Goal: Task Accomplishment & Management: Use online tool/utility

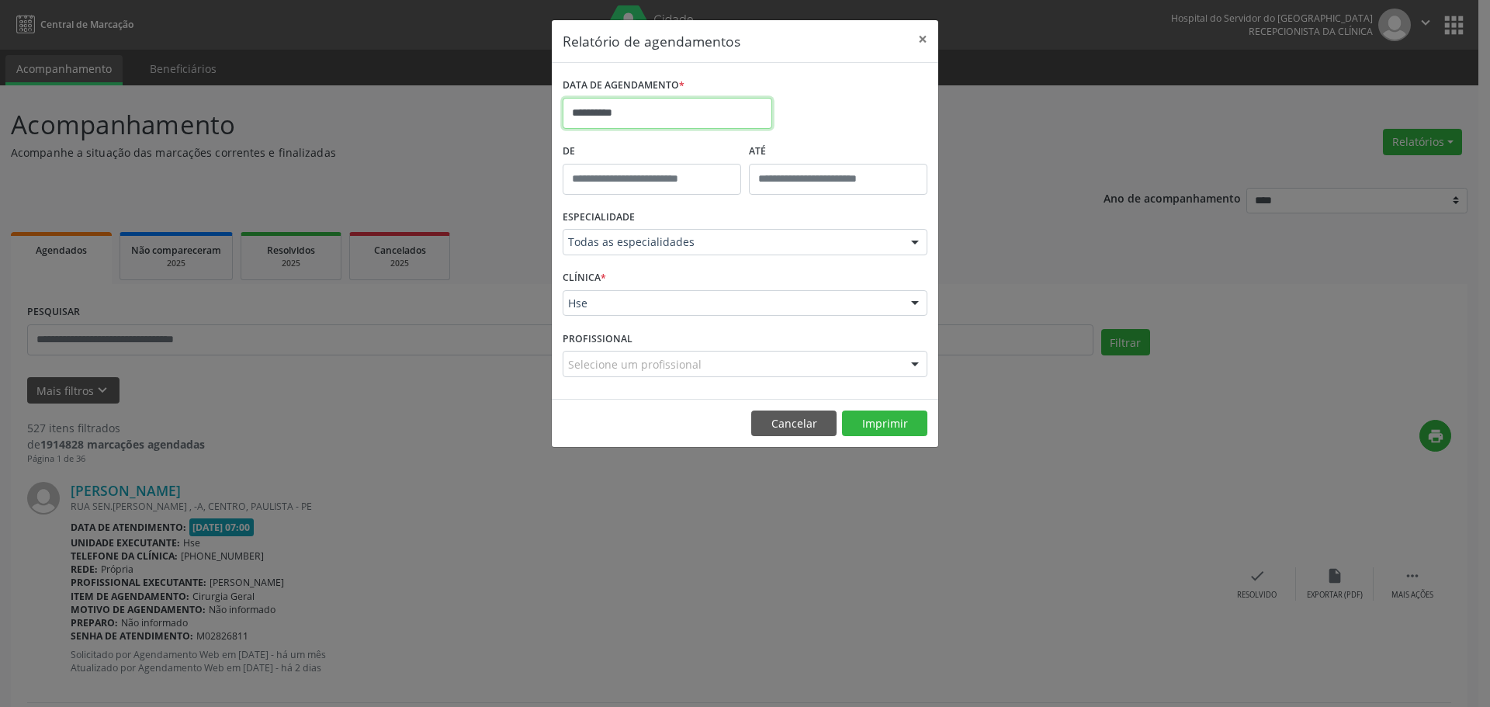
click at [615, 121] on input "**********" at bounding box center [668, 113] width 210 height 31
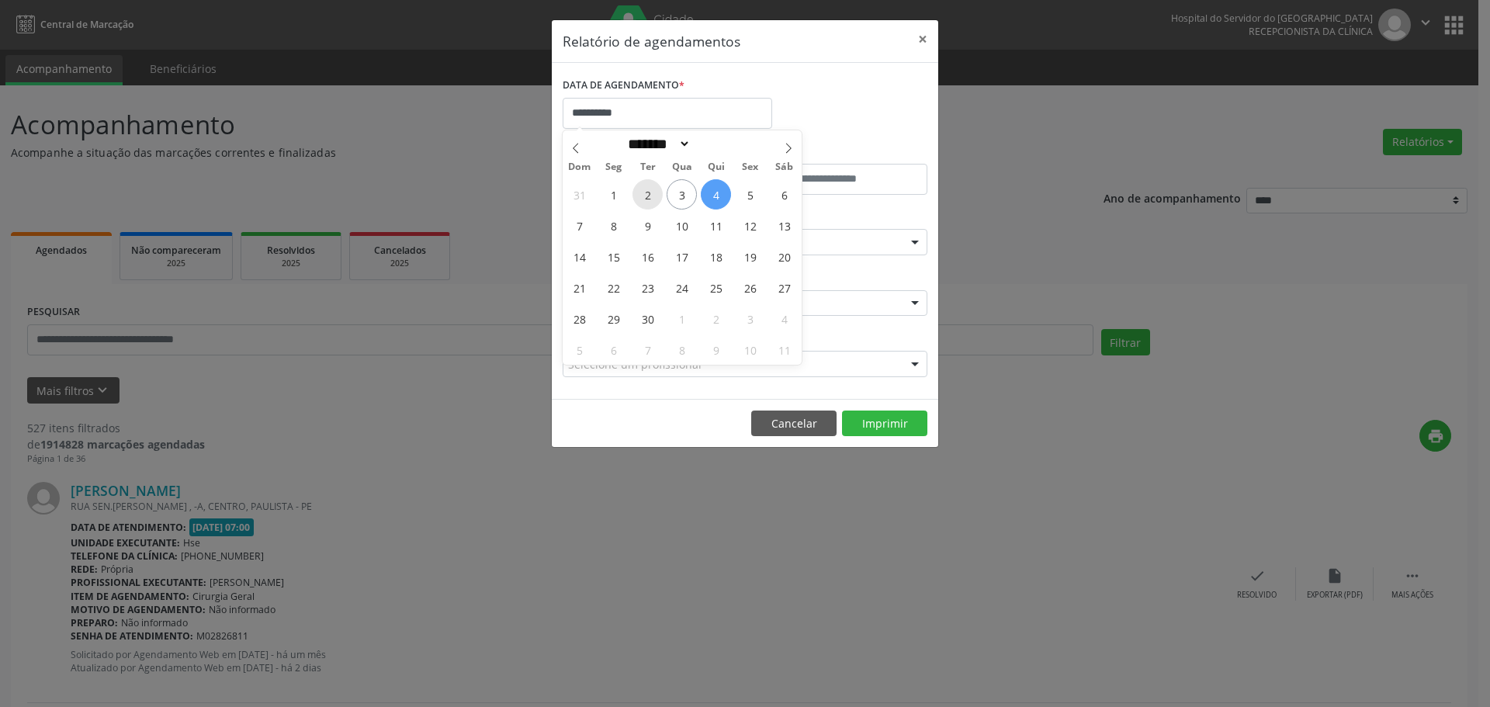
click at [650, 190] on span "2" at bounding box center [648, 194] width 30 height 30
type input "**********"
click at [650, 190] on span "2" at bounding box center [648, 194] width 30 height 30
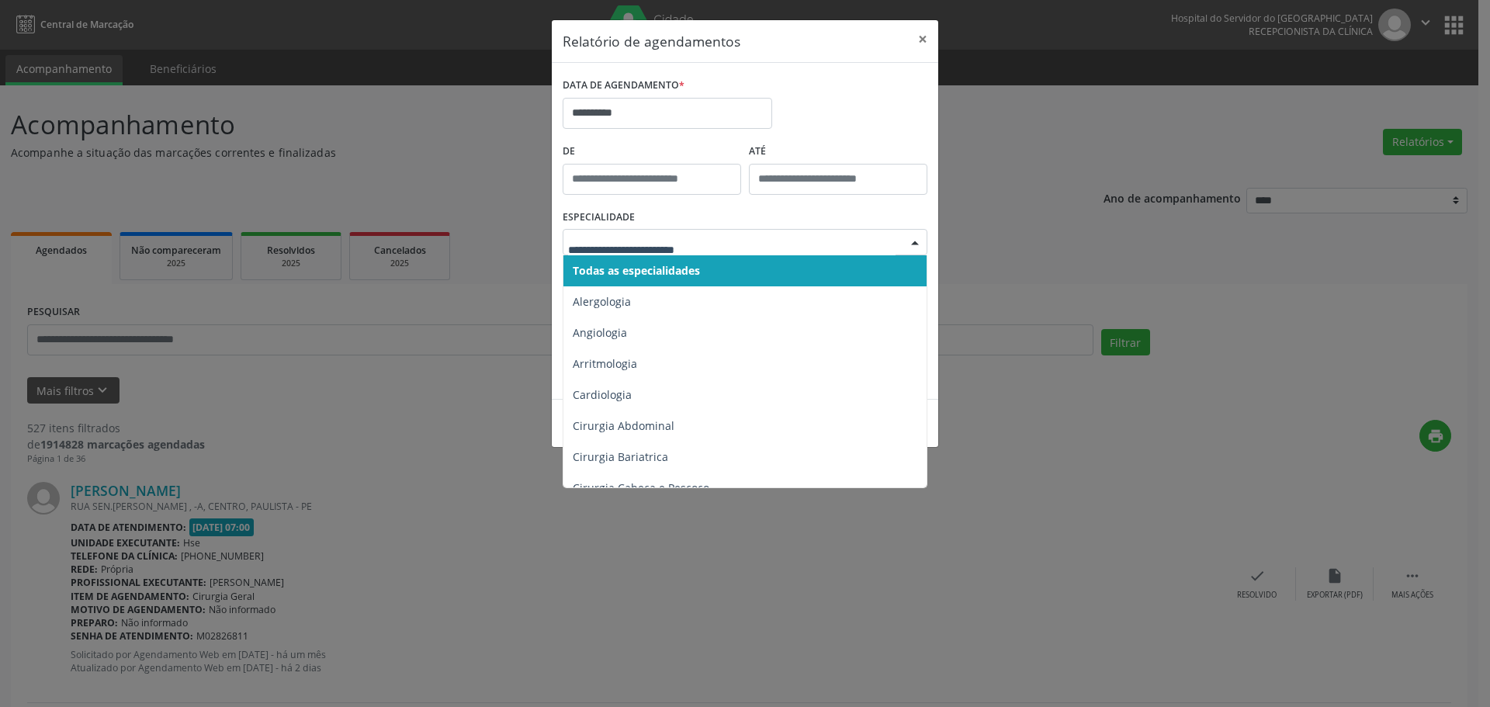
click at [620, 276] on span "Todas as especialidades" at bounding box center [636, 270] width 127 height 15
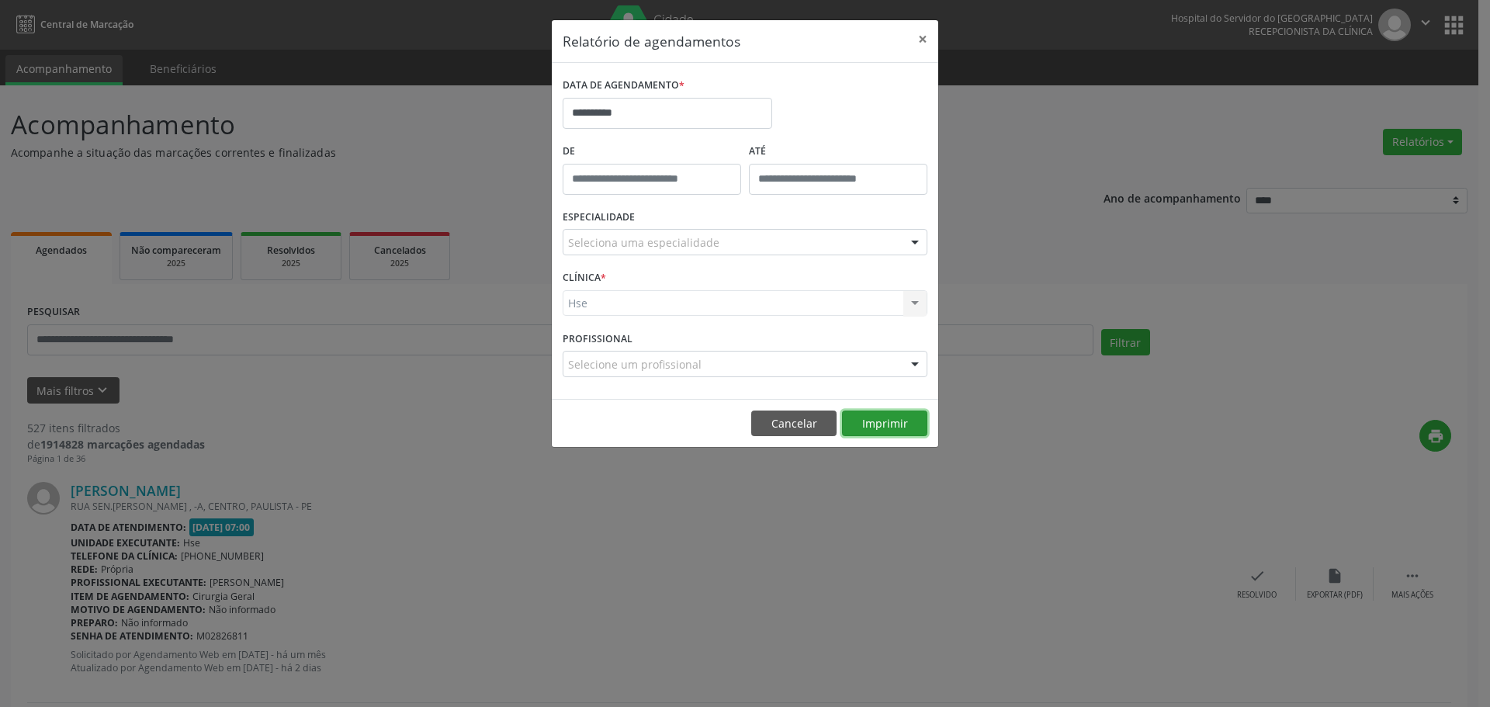
click at [898, 424] on button "Imprimir" at bounding box center [884, 424] width 85 height 26
click at [922, 34] on button "×" at bounding box center [922, 39] width 31 height 38
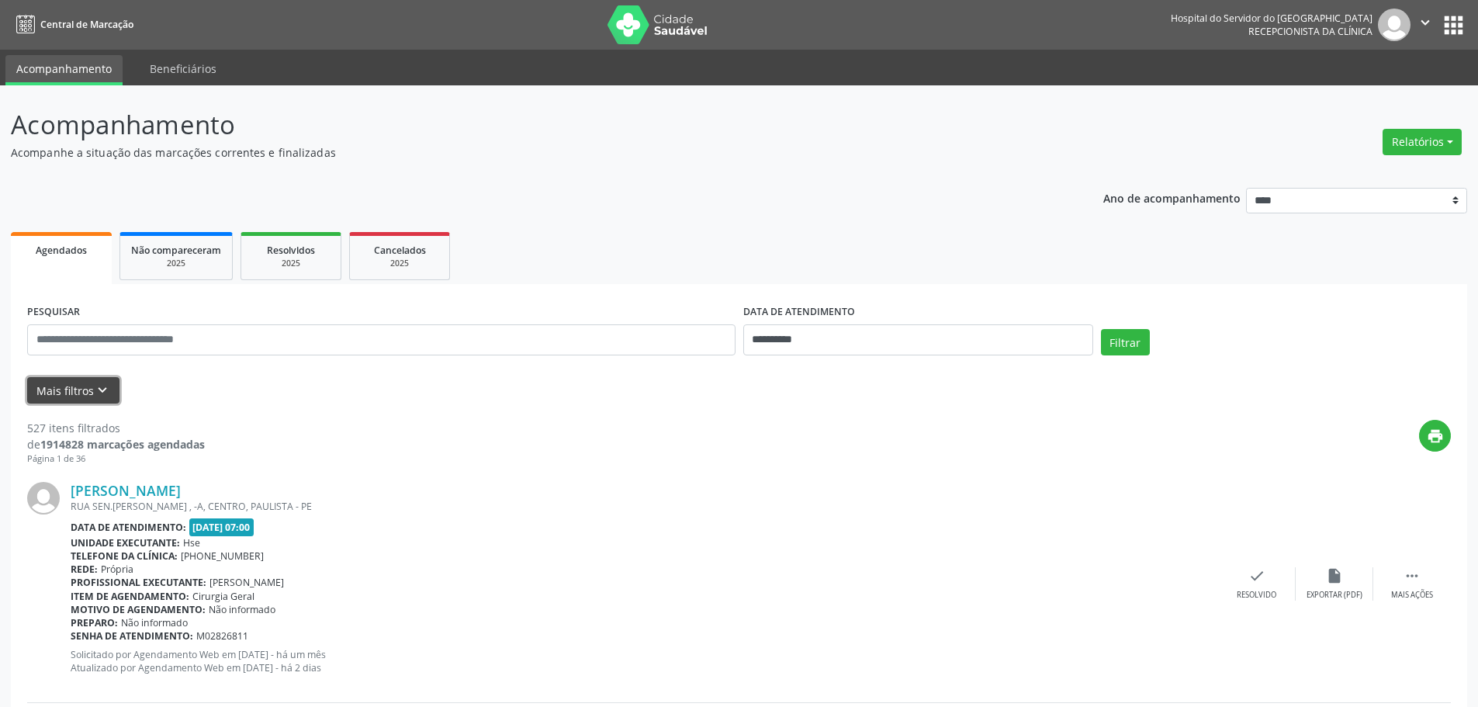
click at [80, 398] on button "Mais filtros keyboard_arrow_down" at bounding box center [73, 390] width 92 height 27
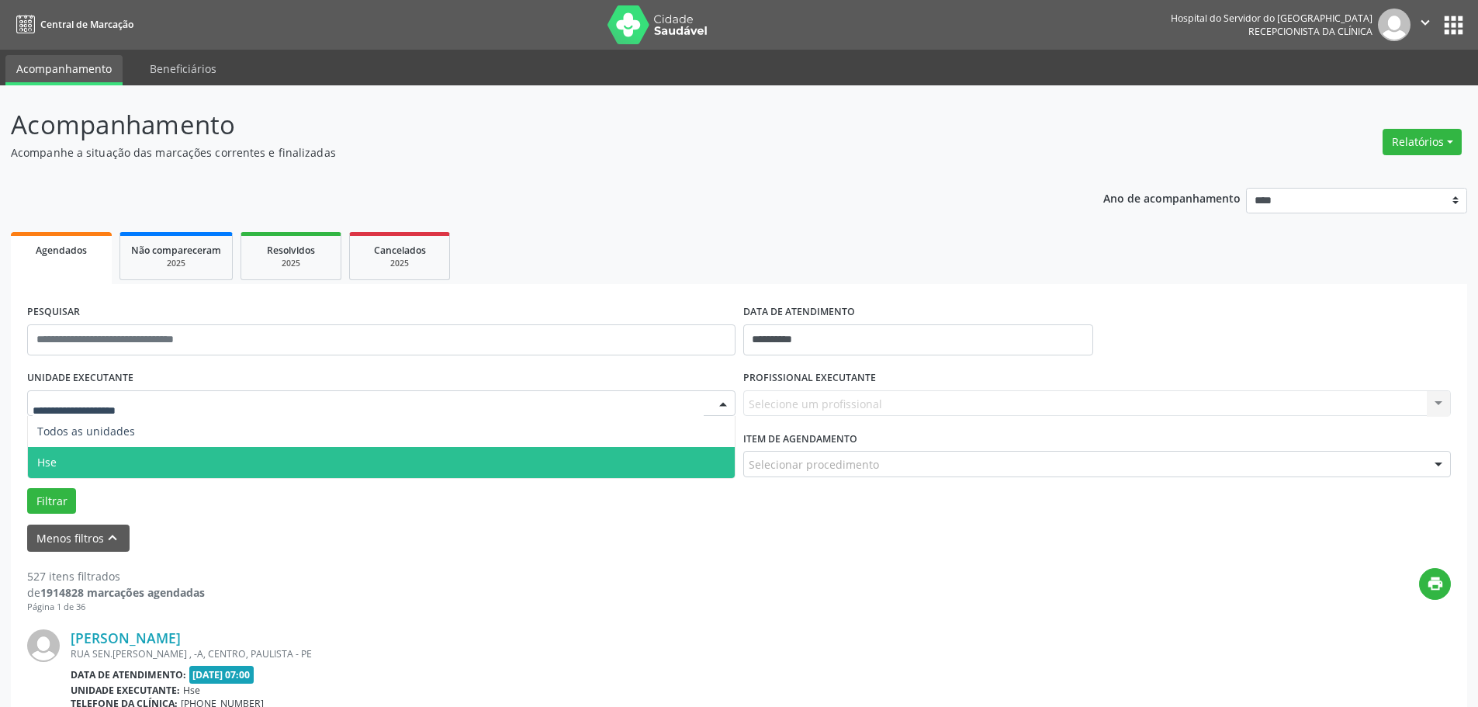
click at [75, 456] on span "Hse" at bounding box center [381, 462] width 707 height 31
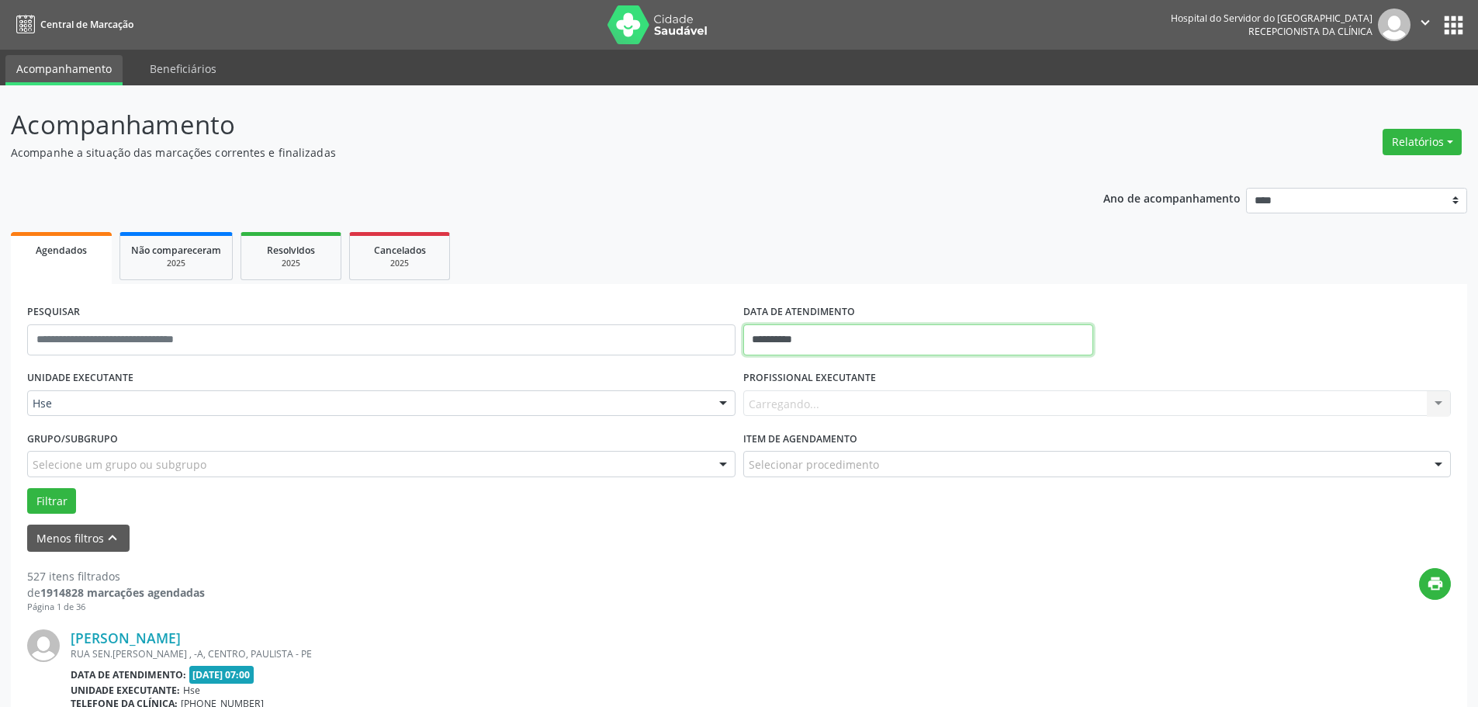
click at [788, 335] on input "**********" at bounding box center [918, 339] width 350 height 31
click at [822, 425] on span "2" at bounding box center [828, 421] width 30 height 30
type input "**********"
click at [822, 425] on span "2" at bounding box center [828, 421] width 30 height 30
click at [28, 494] on button "Filtrar" at bounding box center [51, 501] width 49 height 26
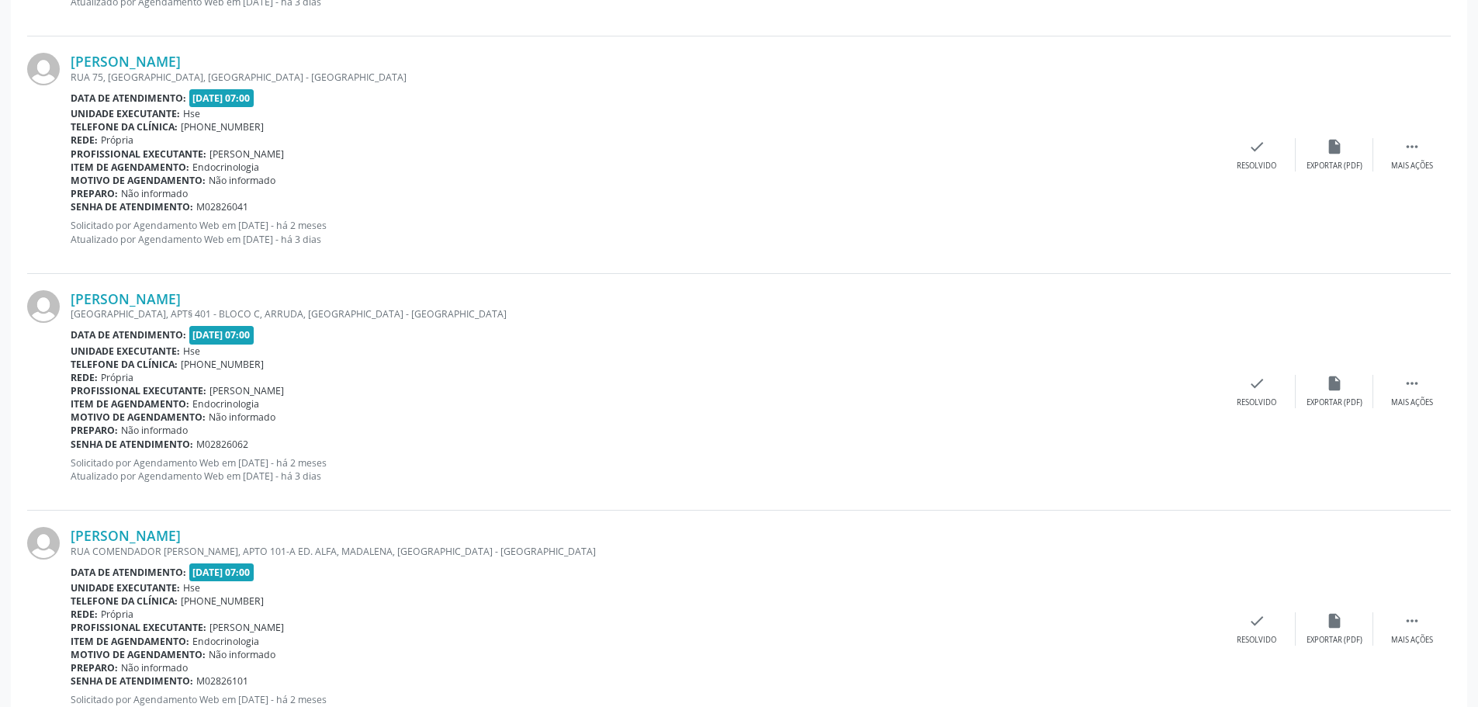
scroll to position [3533, 0]
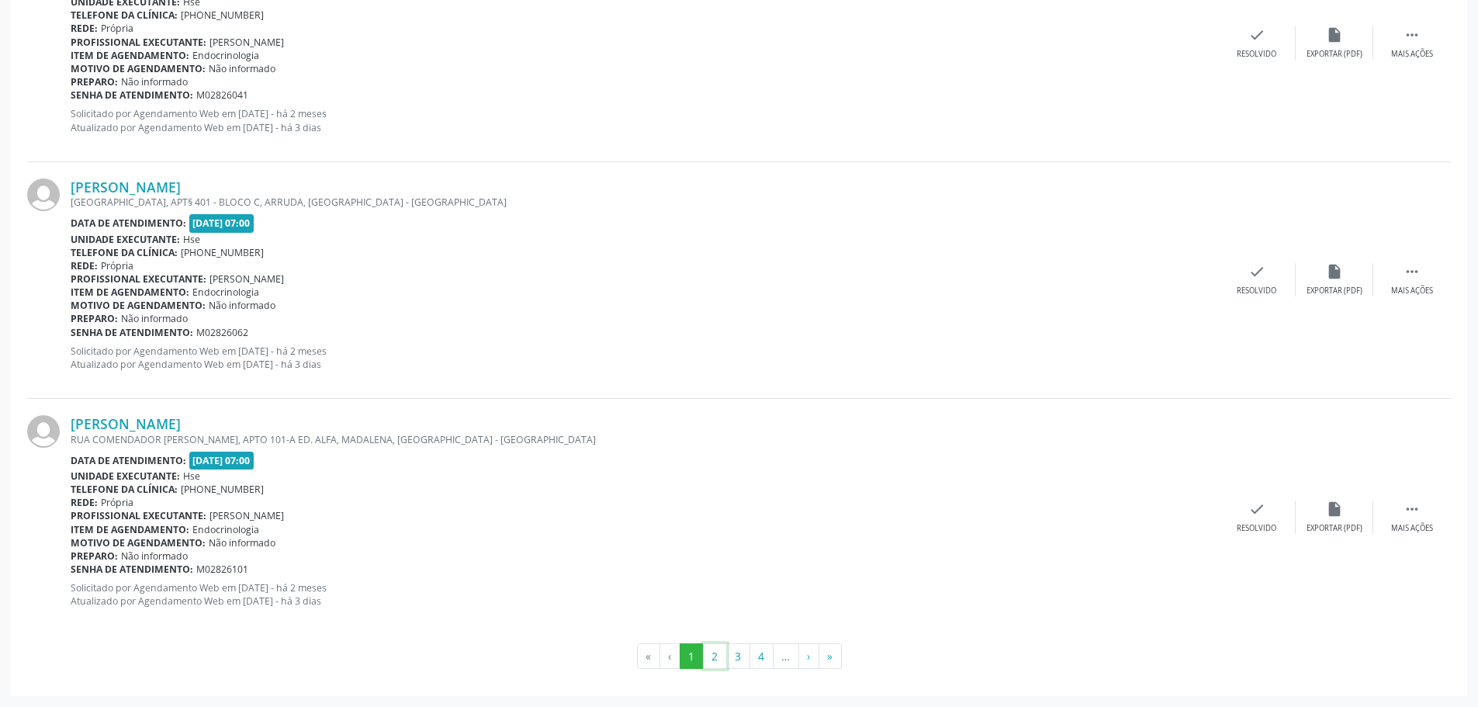
drag, startPoint x: 713, startPoint y: 663, endPoint x: 697, endPoint y: 661, distance: 16.4
click at [713, 661] on button "2" at bounding box center [715, 656] width 24 height 26
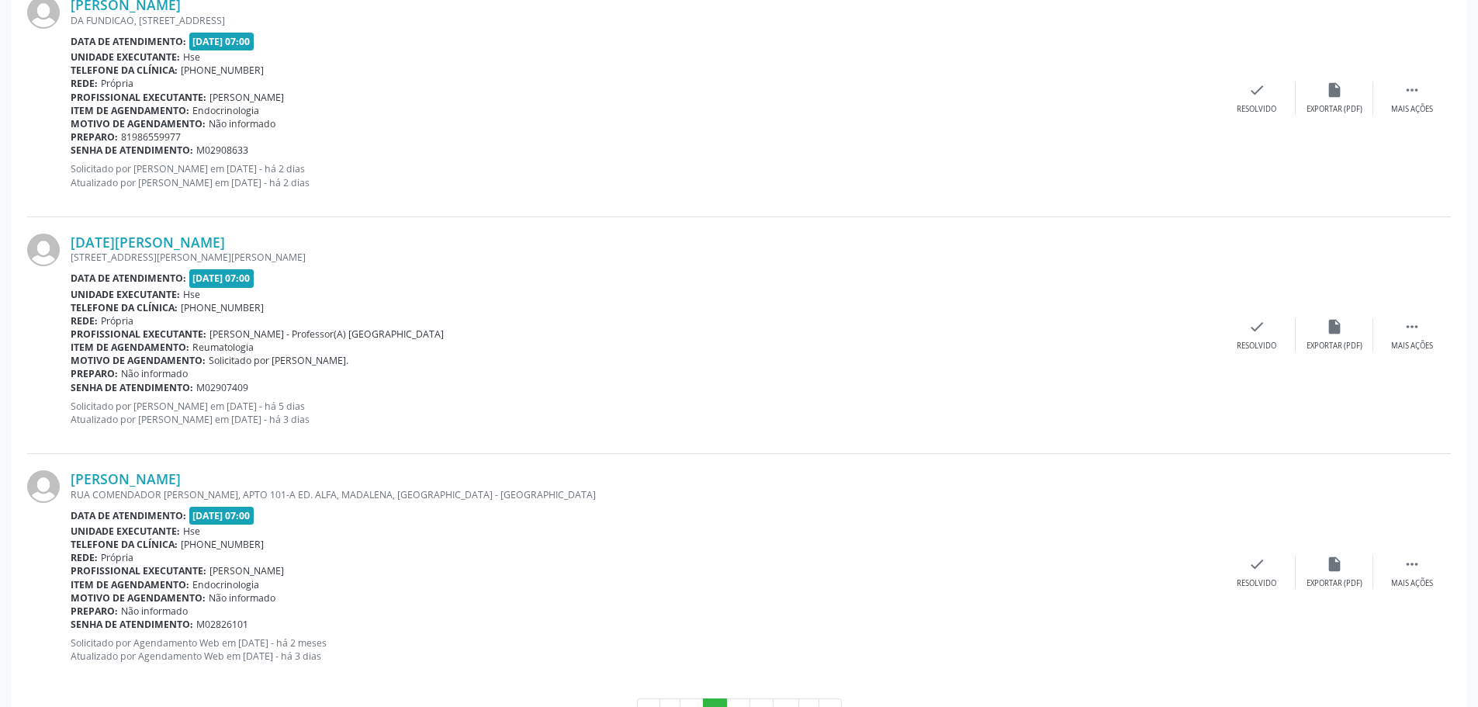
scroll to position [3492, 0]
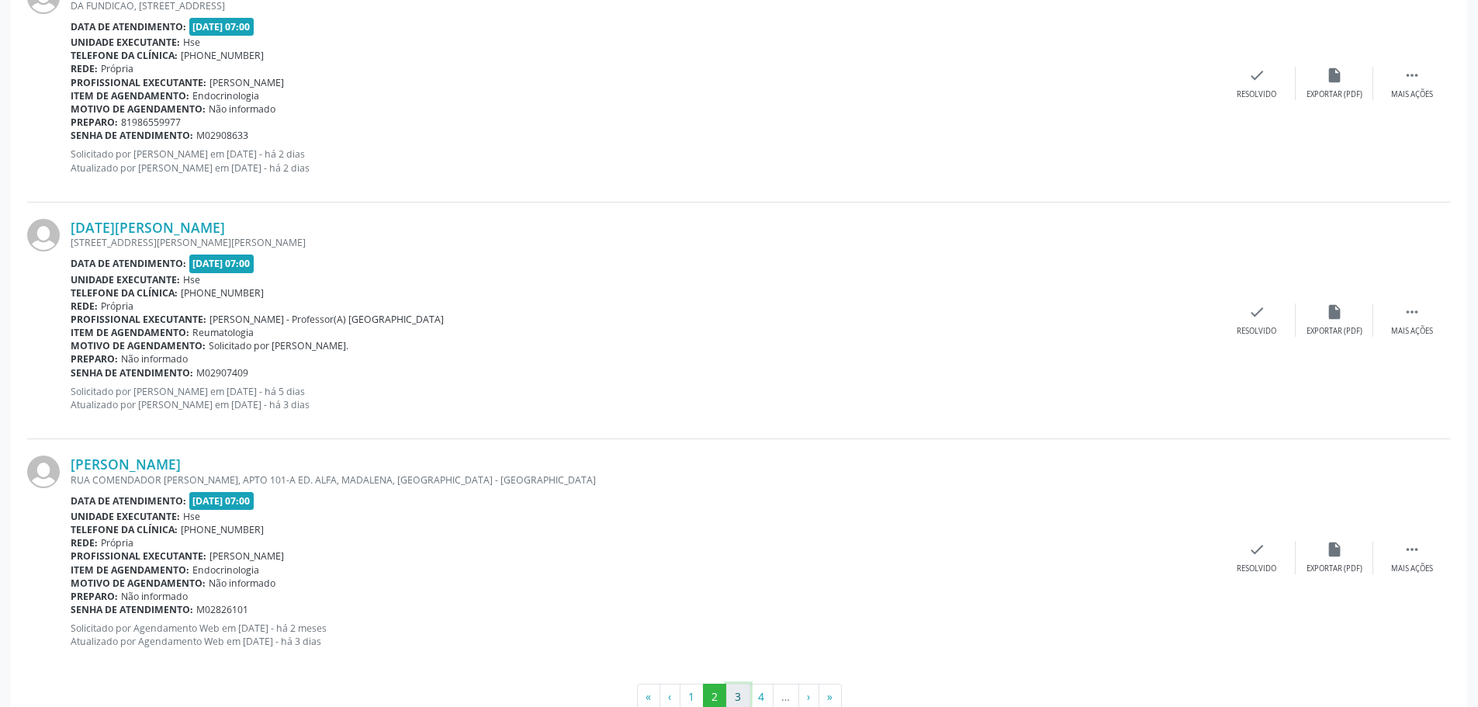
click at [735, 690] on button "3" at bounding box center [738, 697] width 24 height 26
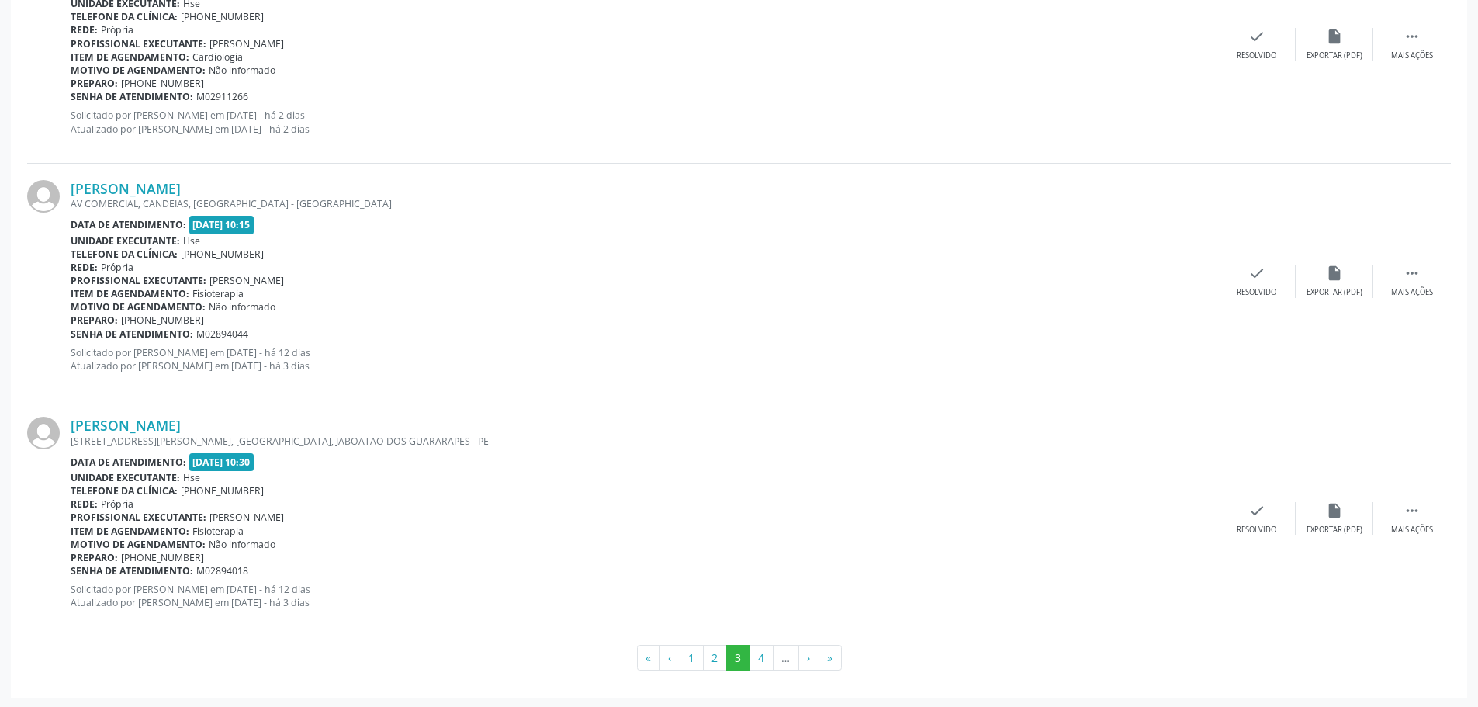
scroll to position [3533, 0]
click at [762, 659] on button "4" at bounding box center [762, 656] width 24 height 26
click at [764, 656] on button "5" at bounding box center [762, 656] width 24 height 26
click at [766, 661] on button "6" at bounding box center [764, 656] width 24 height 26
click at [788, 650] on button "7" at bounding box center [787, 656] width 24 height 26
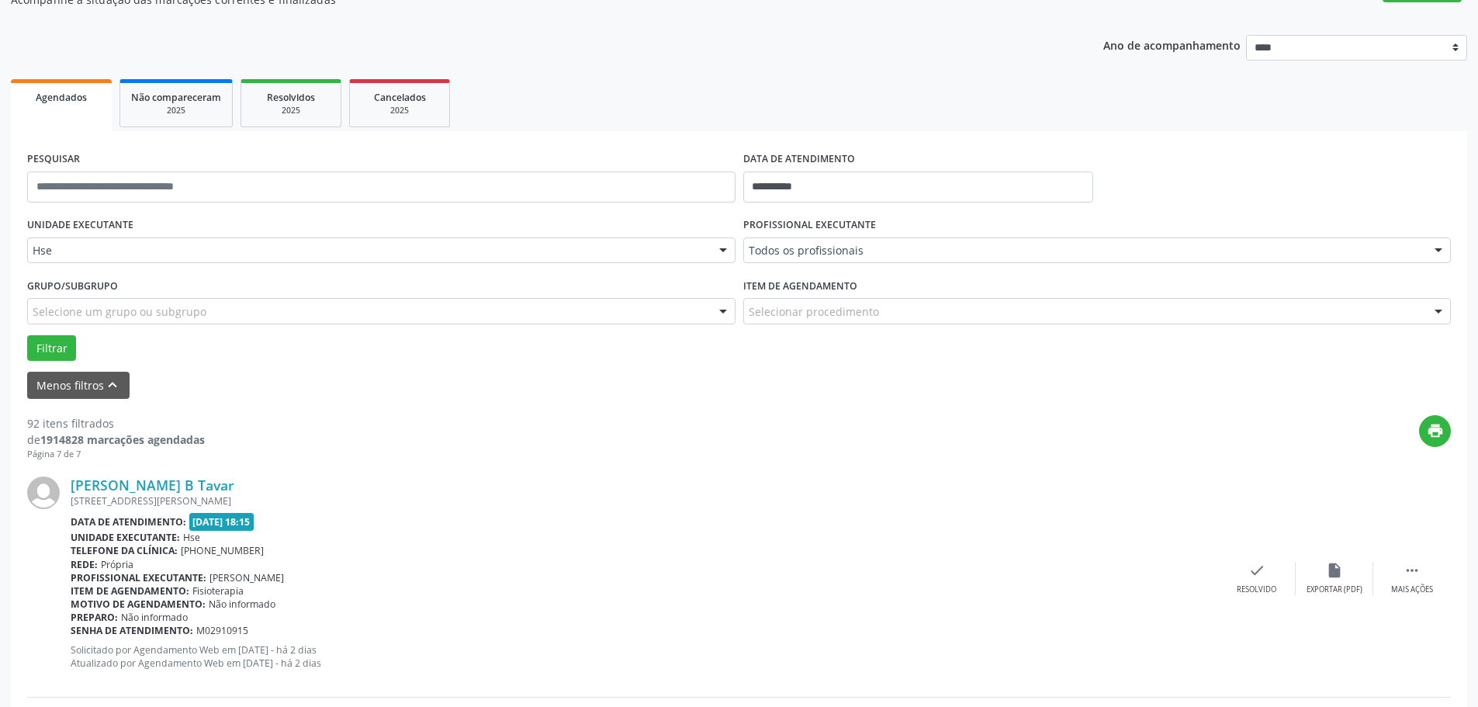
scroll to position [141, 0]
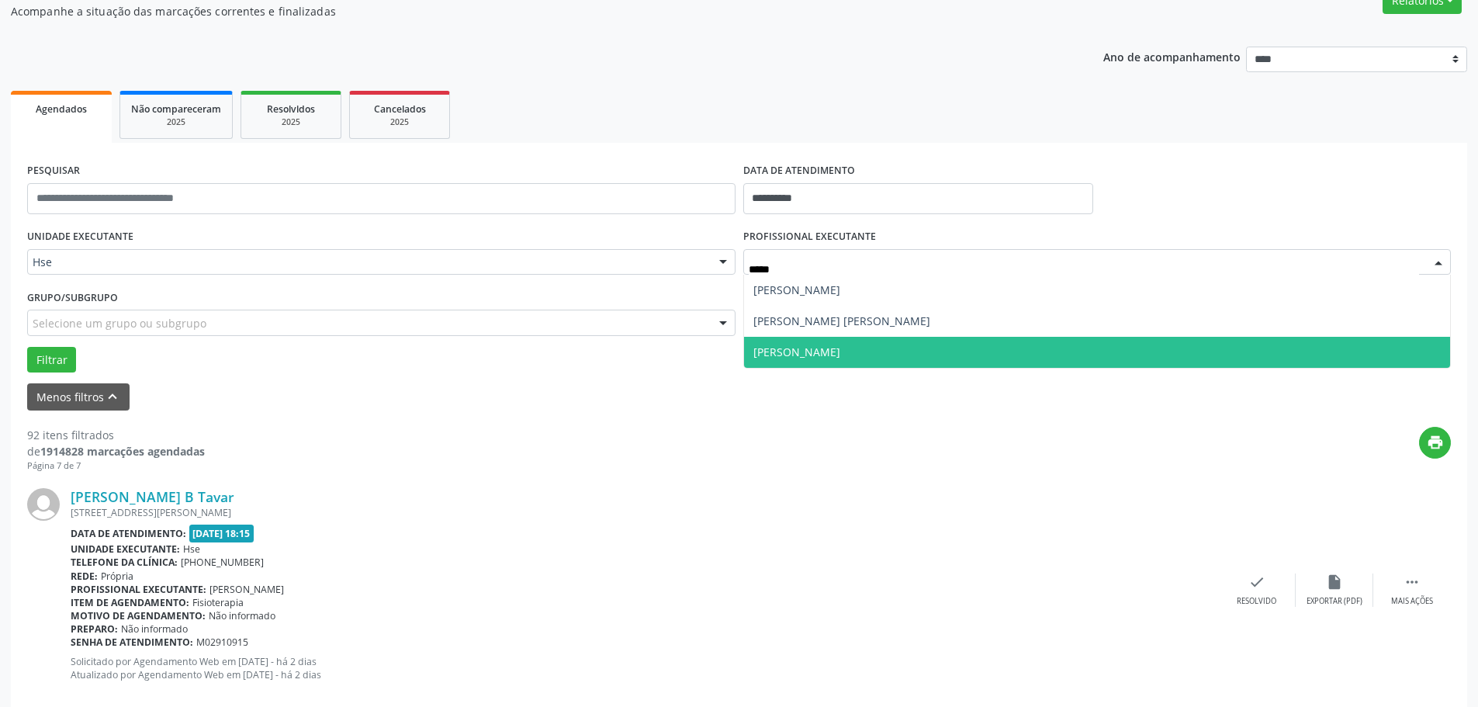
click at [802, 355] on span "[PERSON_NAME]" at bounding box center [797, 352] width 87 height 15
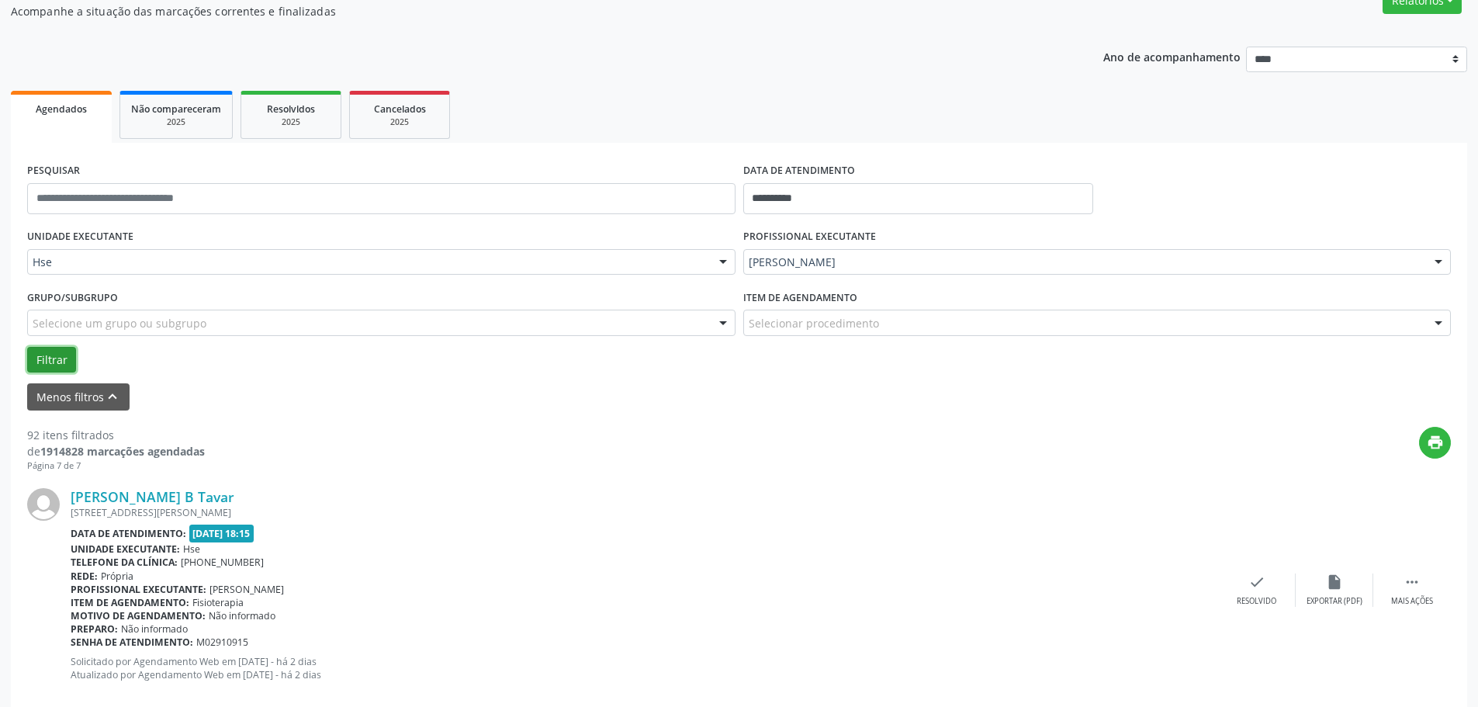
click at [49, 361] on button "Filtrar" at bounding box center [51, 360] width 49 height 26
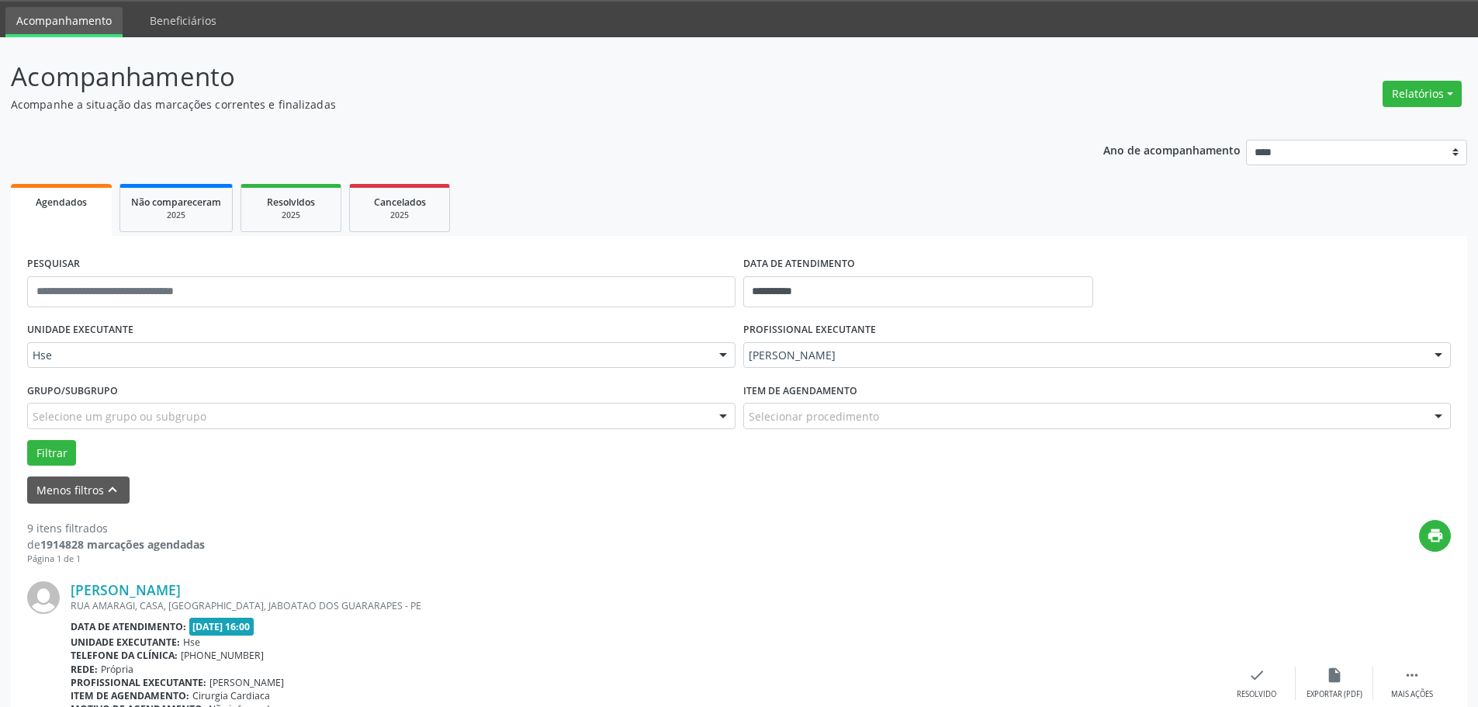
scroll to position [0, 0]
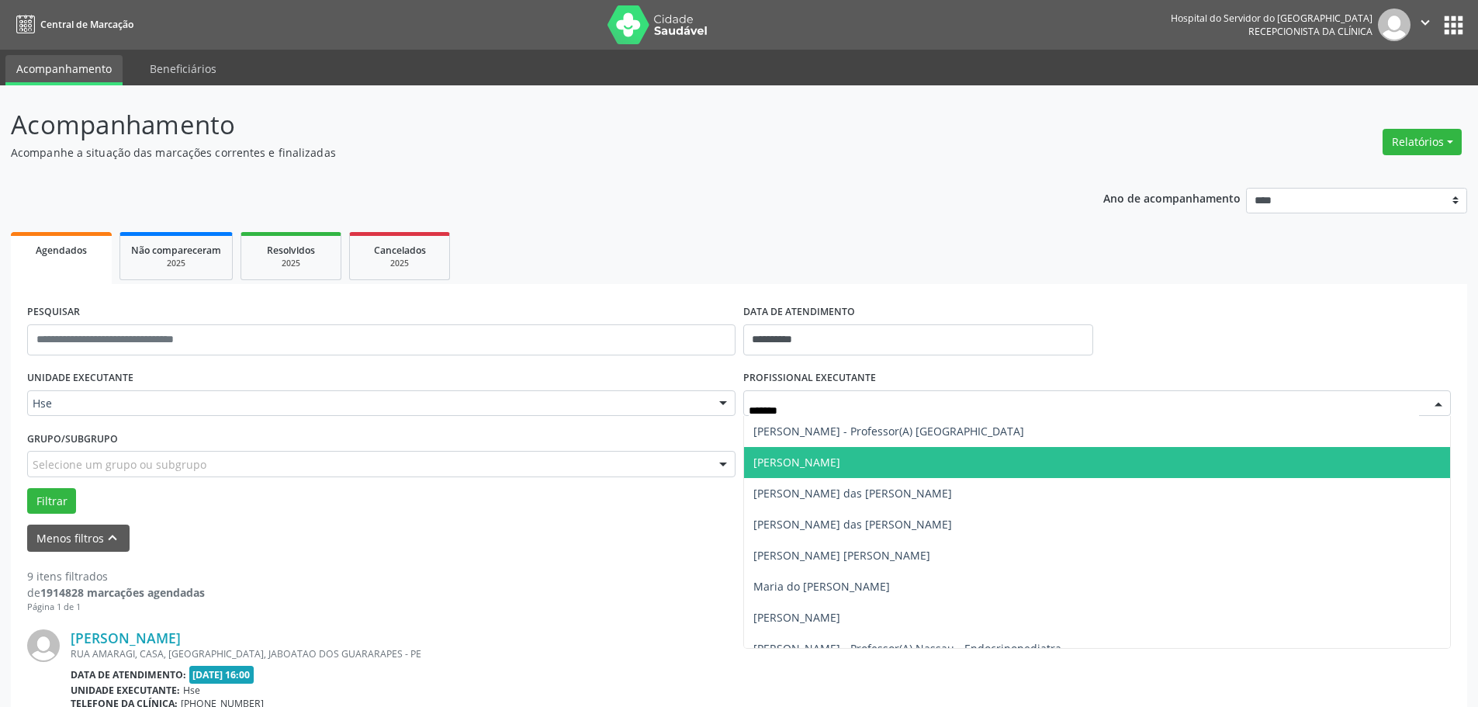
click at [816, 457] on span "[PERSON_NAME]" at bounding box center [797, 462] width 87 height 15
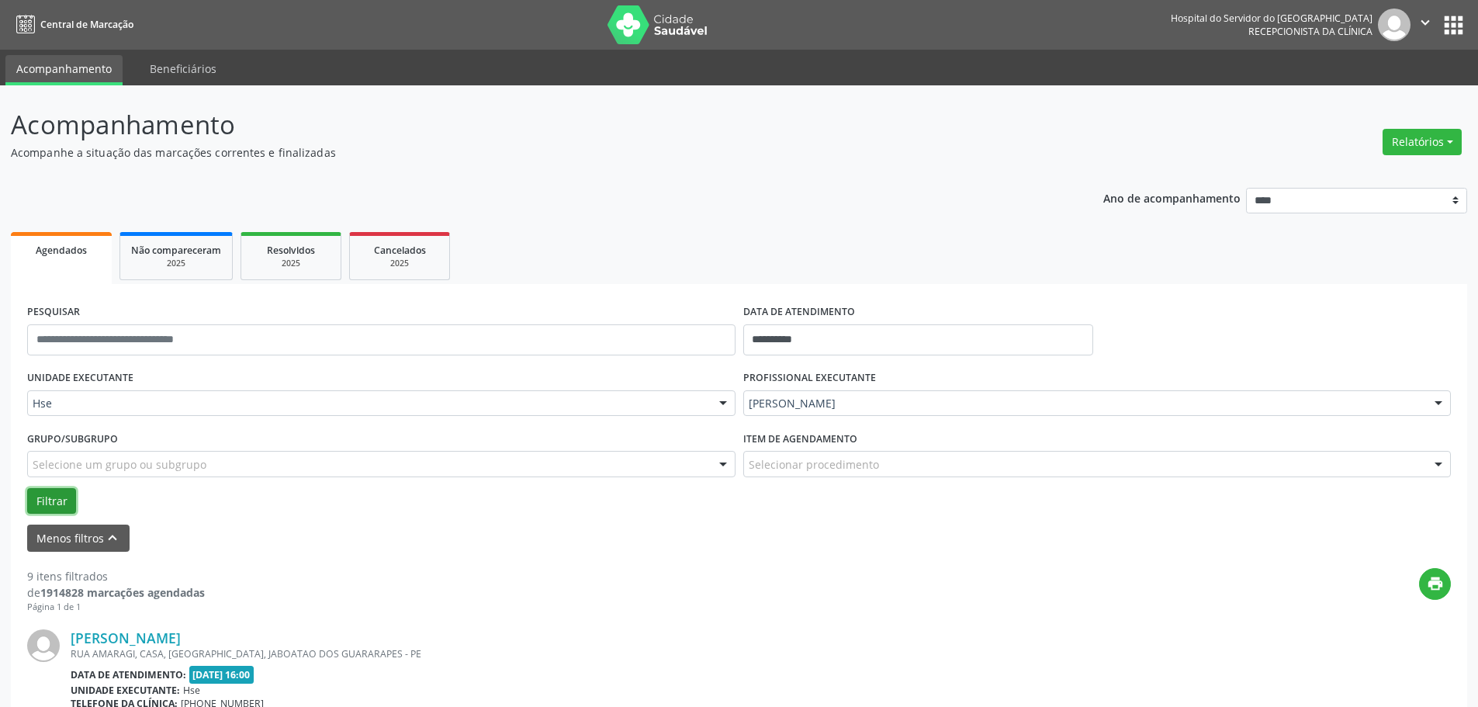
click at [57, 494] on button "Filtrar" at bounding box center [51, 501] width 49 height 26
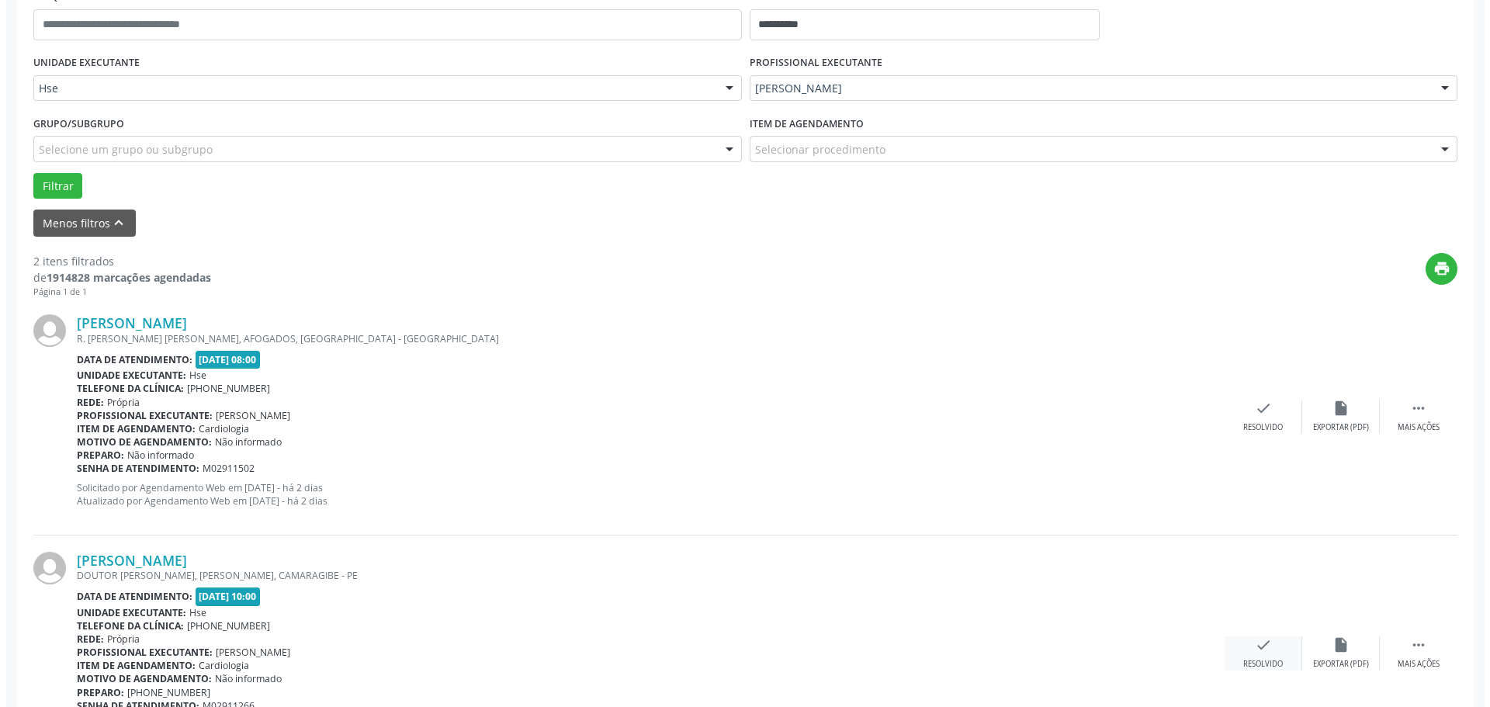
scroll to position [388, 0]
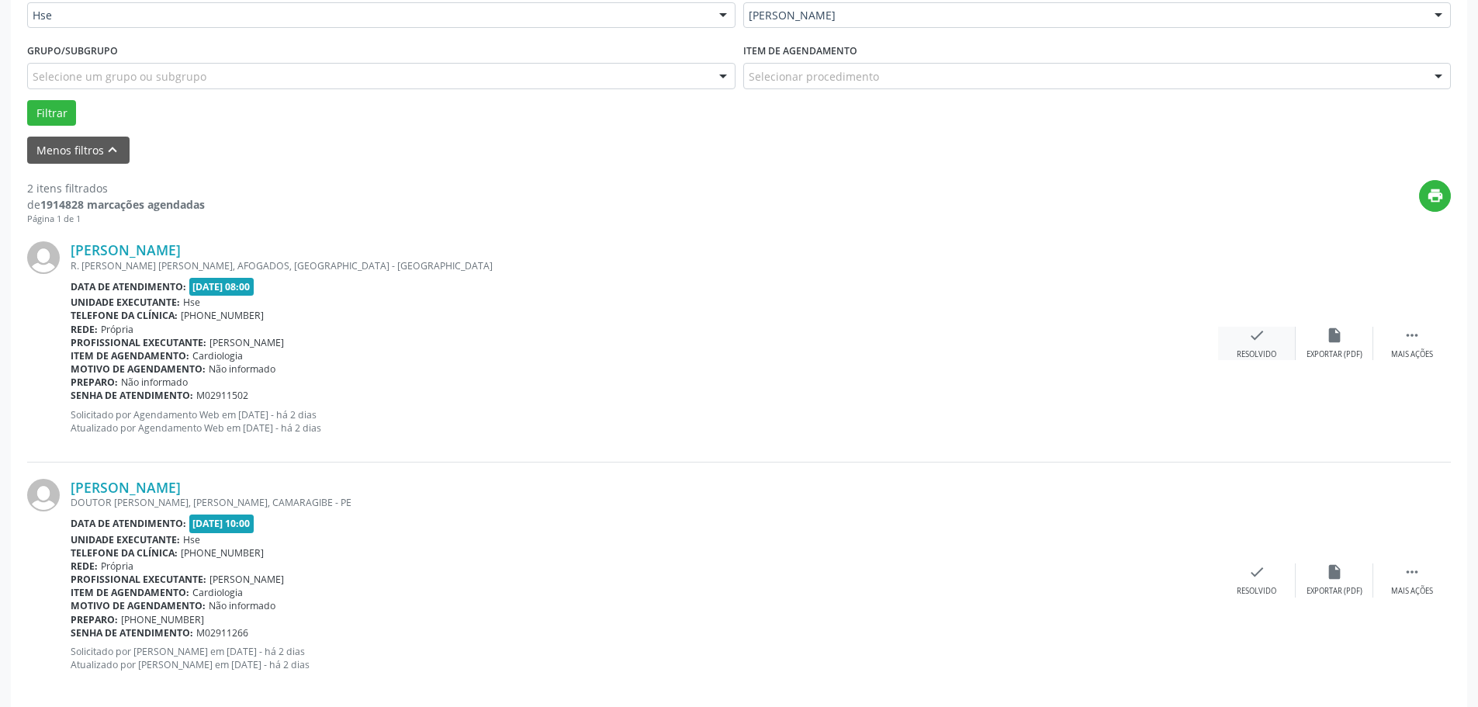
click at [1271, 341] on div "check Resolvido" at bounding box center [1257, 343] width 78 height 33
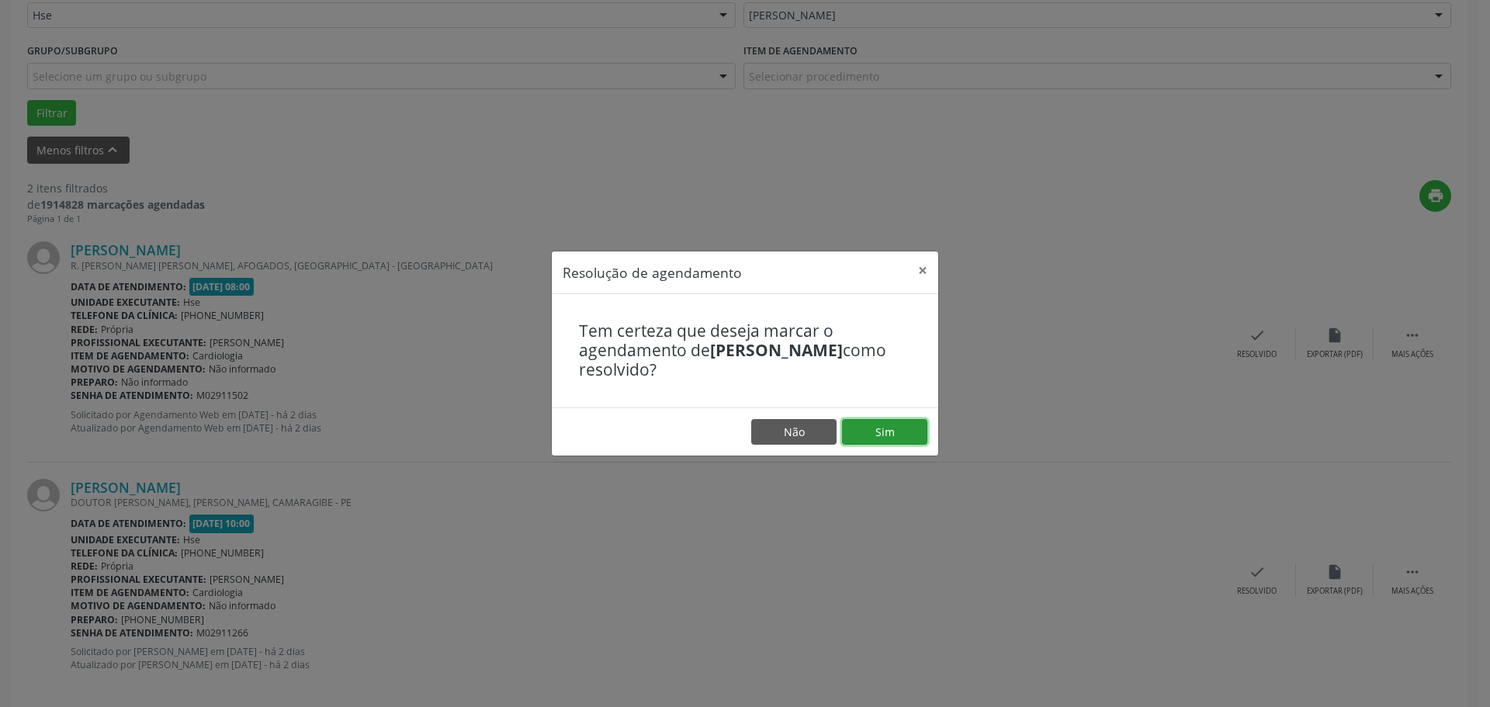
click at [865, 431] on button "Sim" at bounding box center [884, 432] width 85 height 26
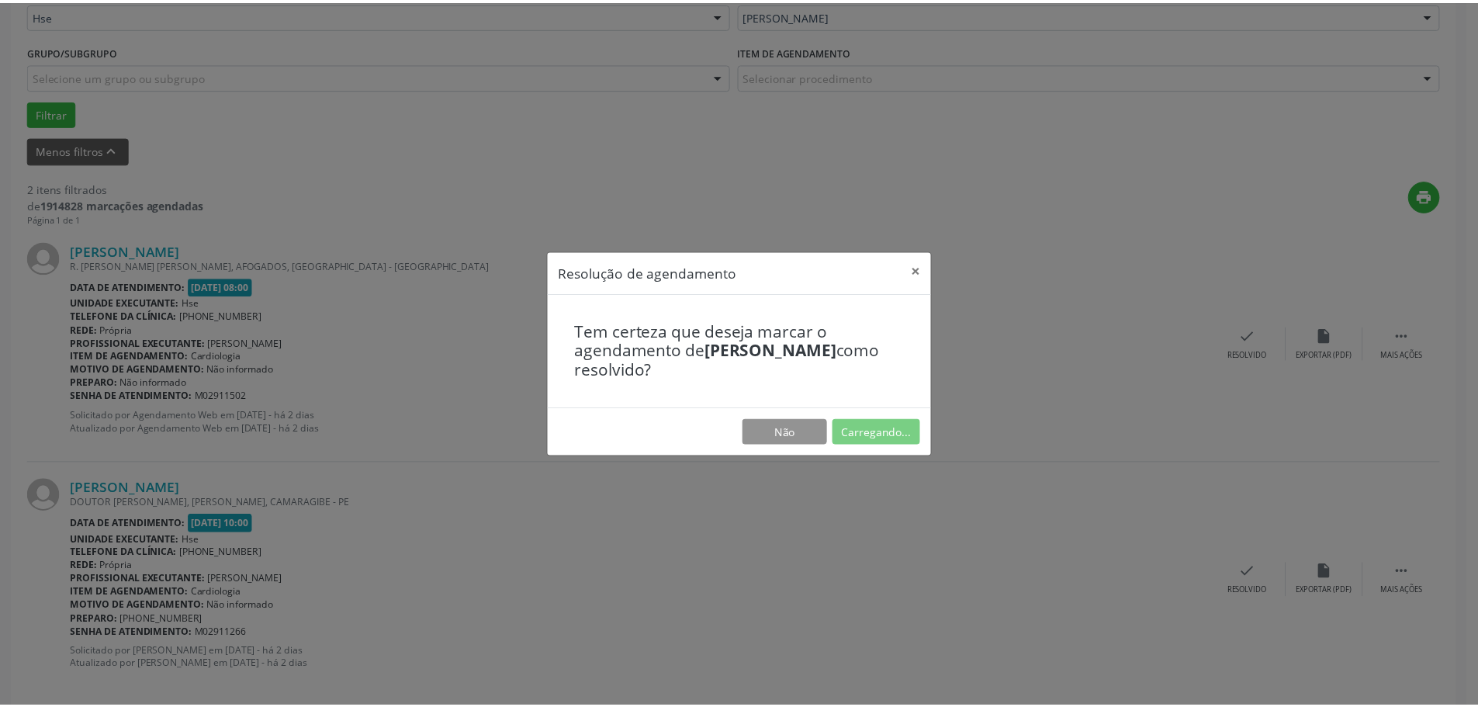
scroll to position [0, 0]
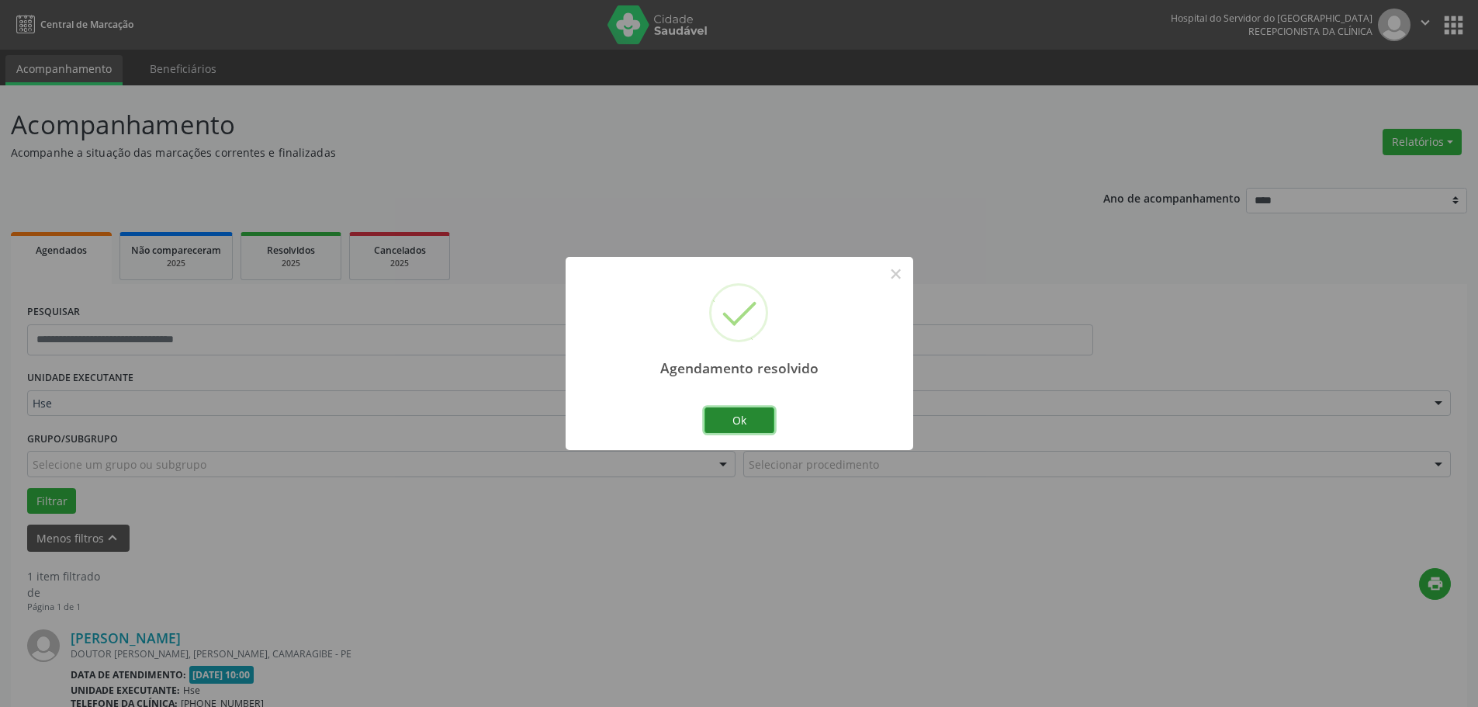
click at [730, 420] on button "Ok" at bounding box center [740, 420] width 70 height 26
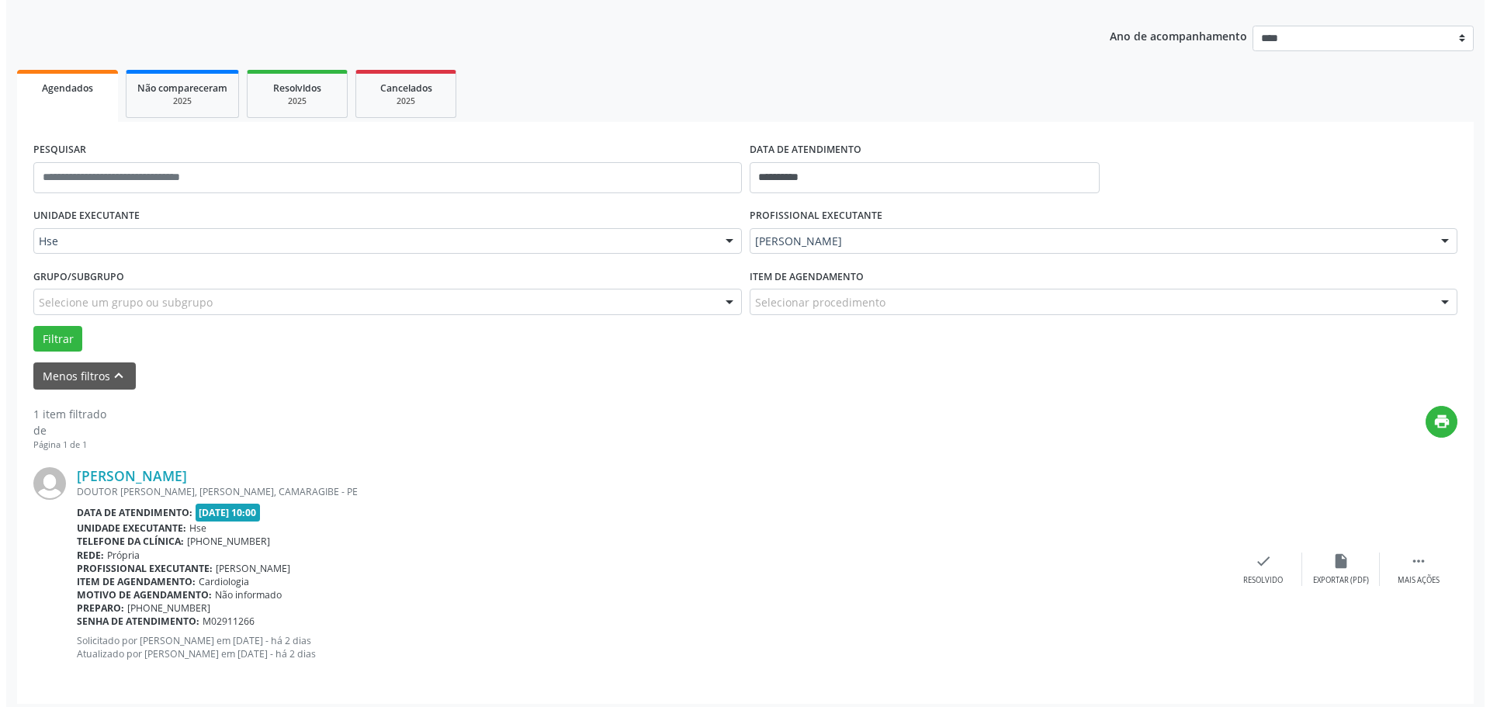
scroll to position [170, 0]
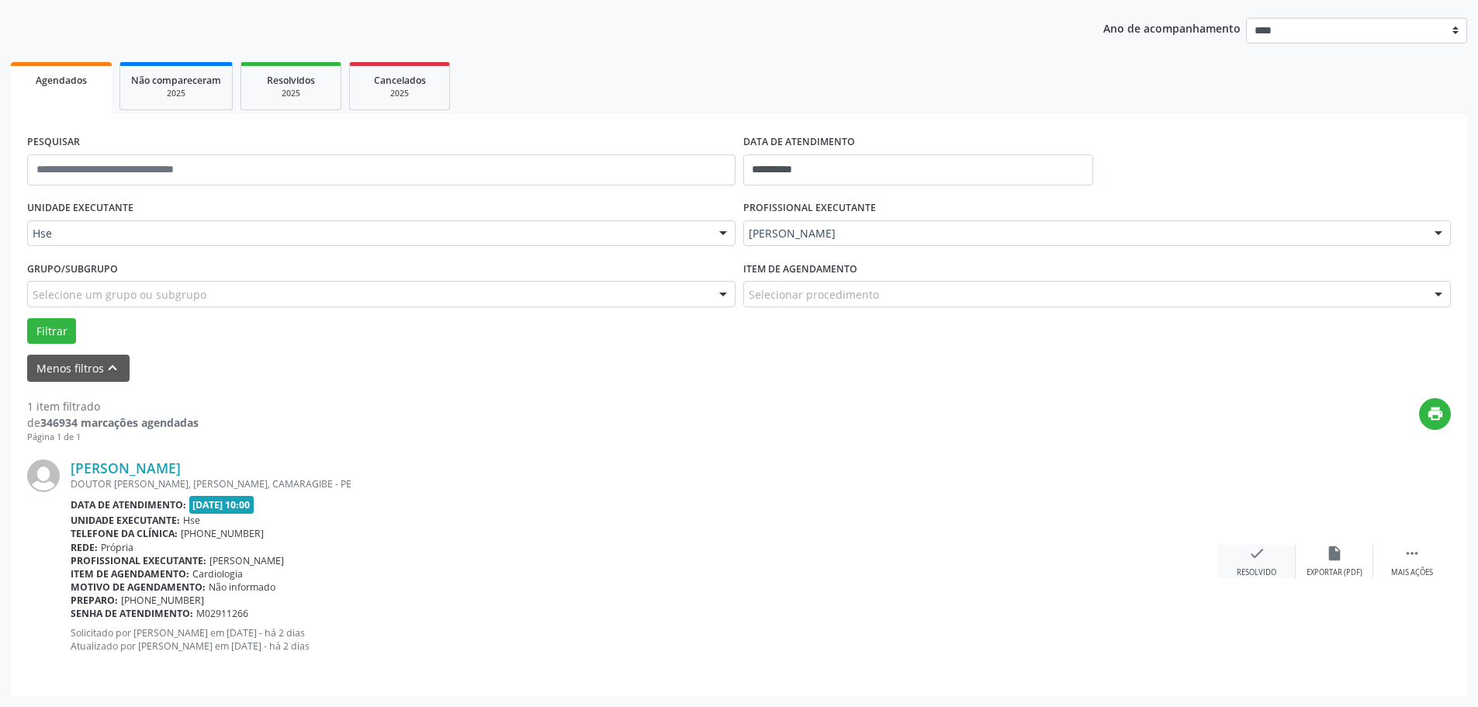
click at [1236, 562] on div "check Resolvido" at bounding box center [1257, 561] width 78 height 33
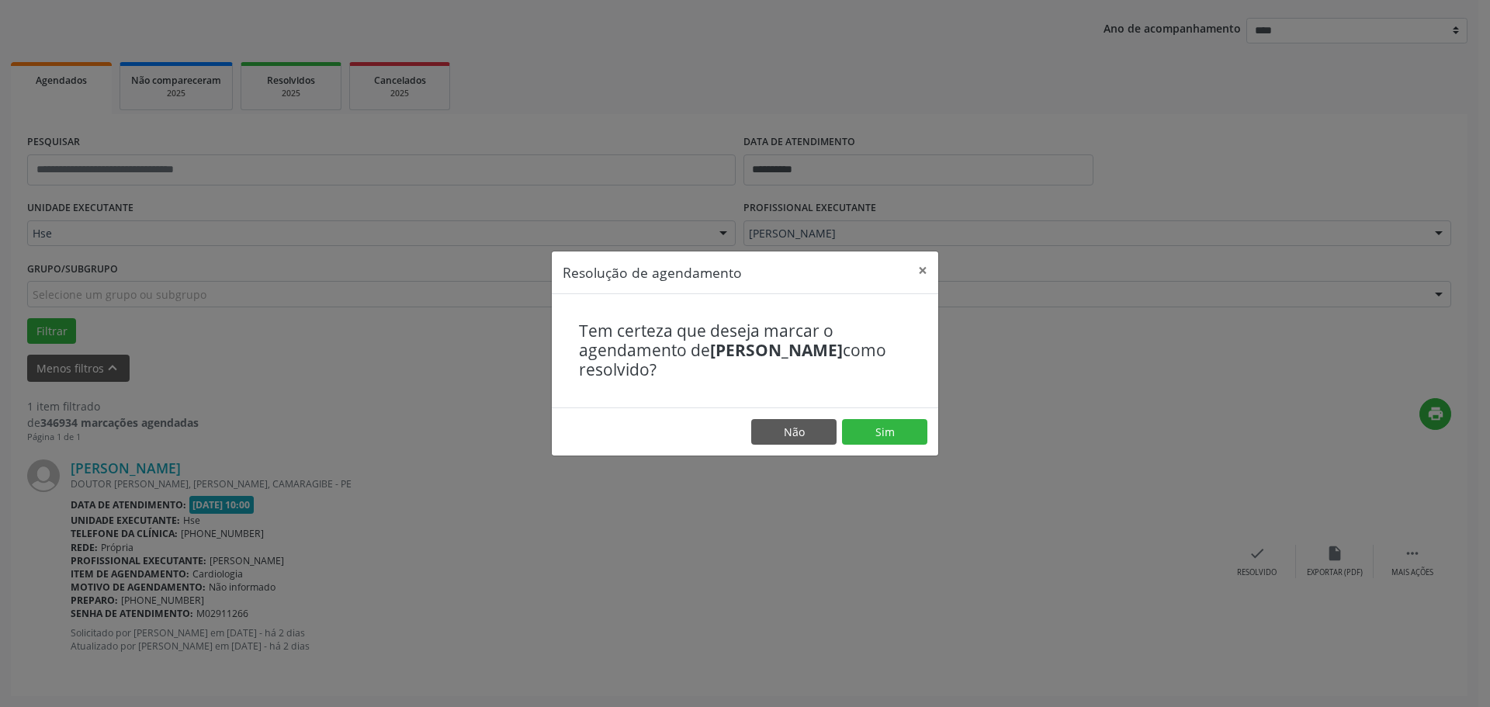
click at [860, 414] on footer "Não Sim" at bounding box center [745, 431] width 386 height 49
click at [863, 435] on button "Sim" at bounding box center [884, 432] width 85 height 26
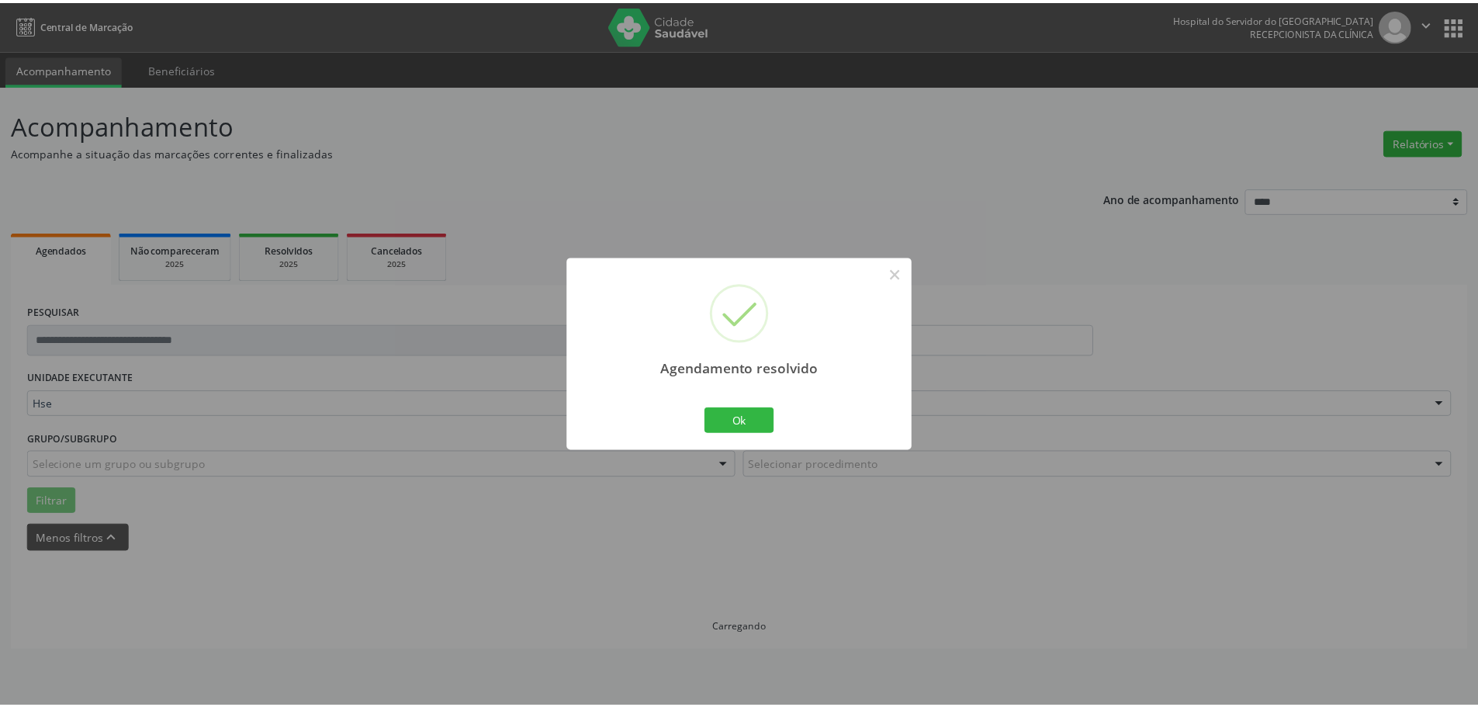
scroll to position [0, 0]
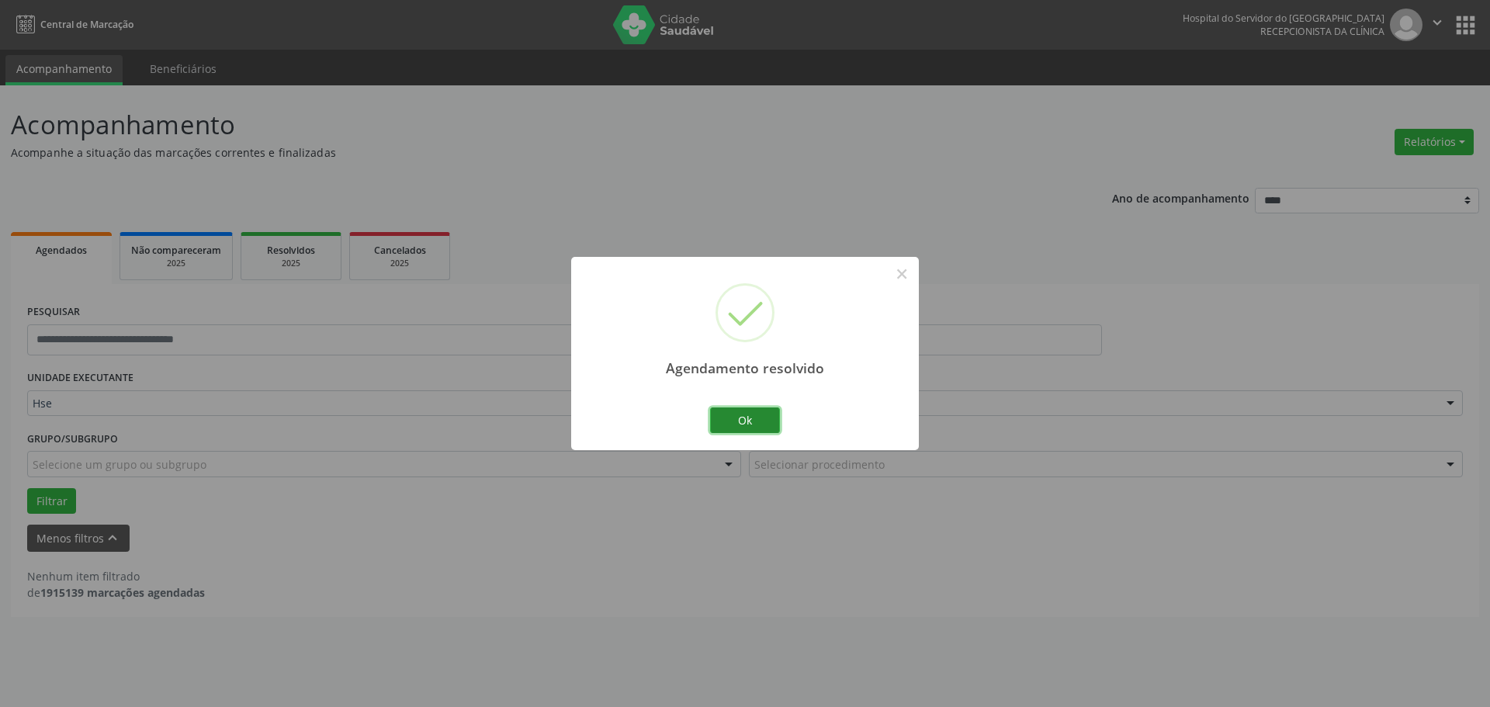
click at [745, 413] on button "Ok" at bounding box center [745, 420] width 70 height 26
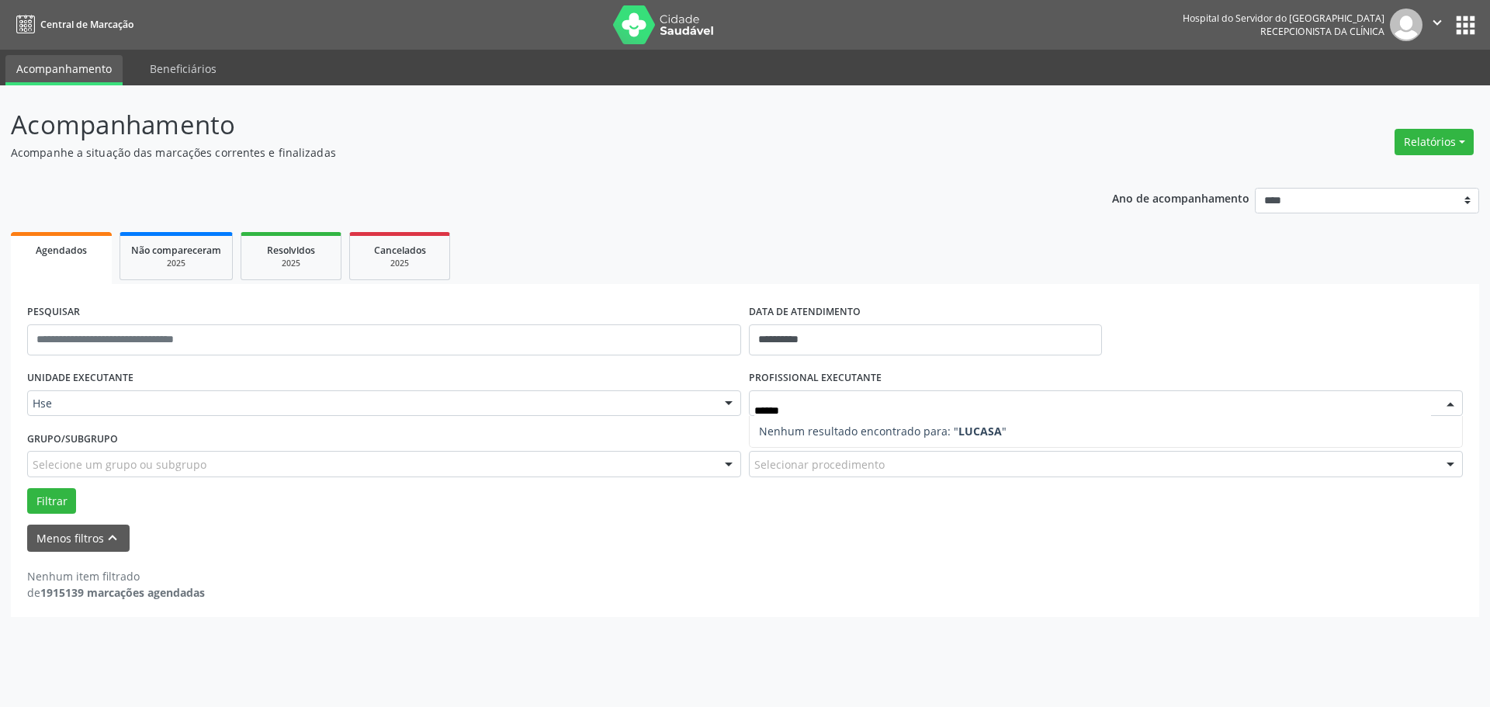
type input "*****"
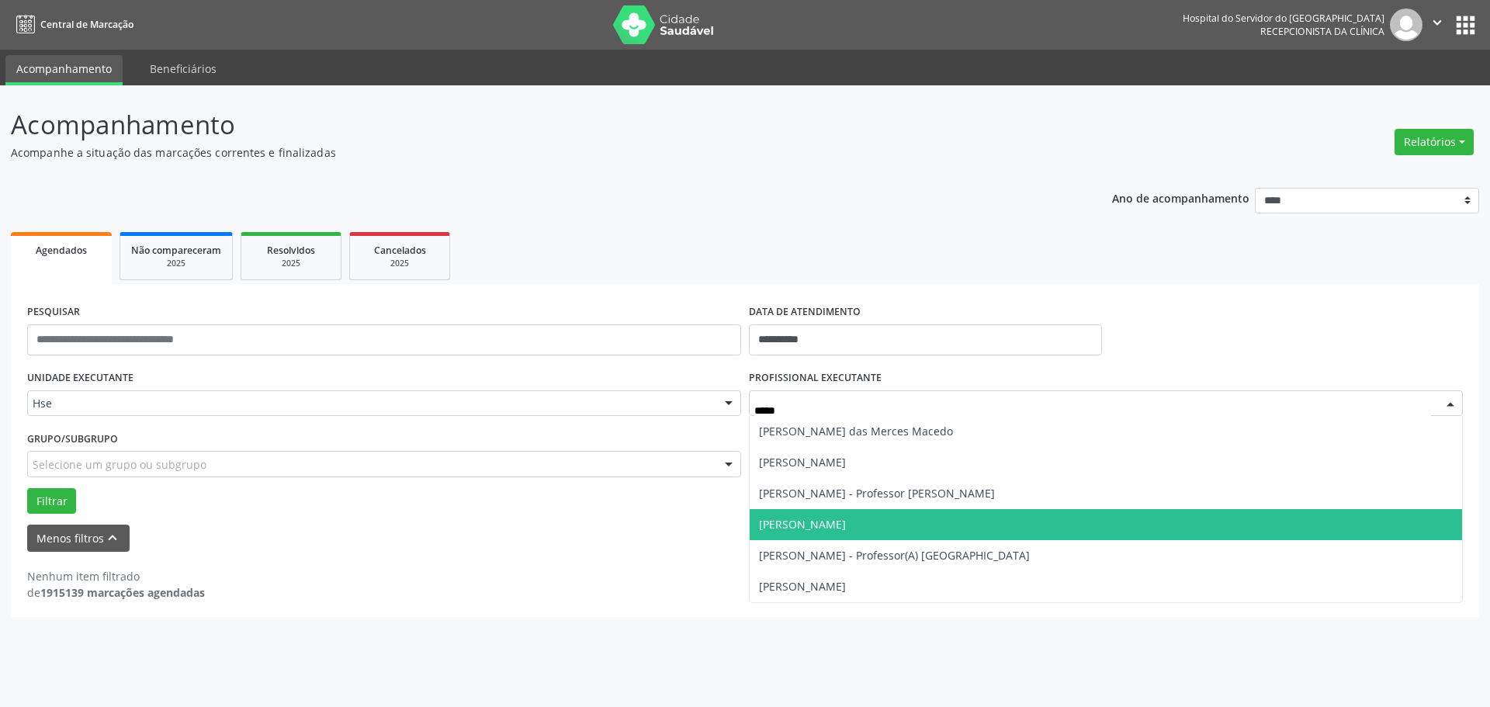
click at [889, 516] on span "[PERSON_NAME]" at bounding box center [1106, 524] width 712 height 31
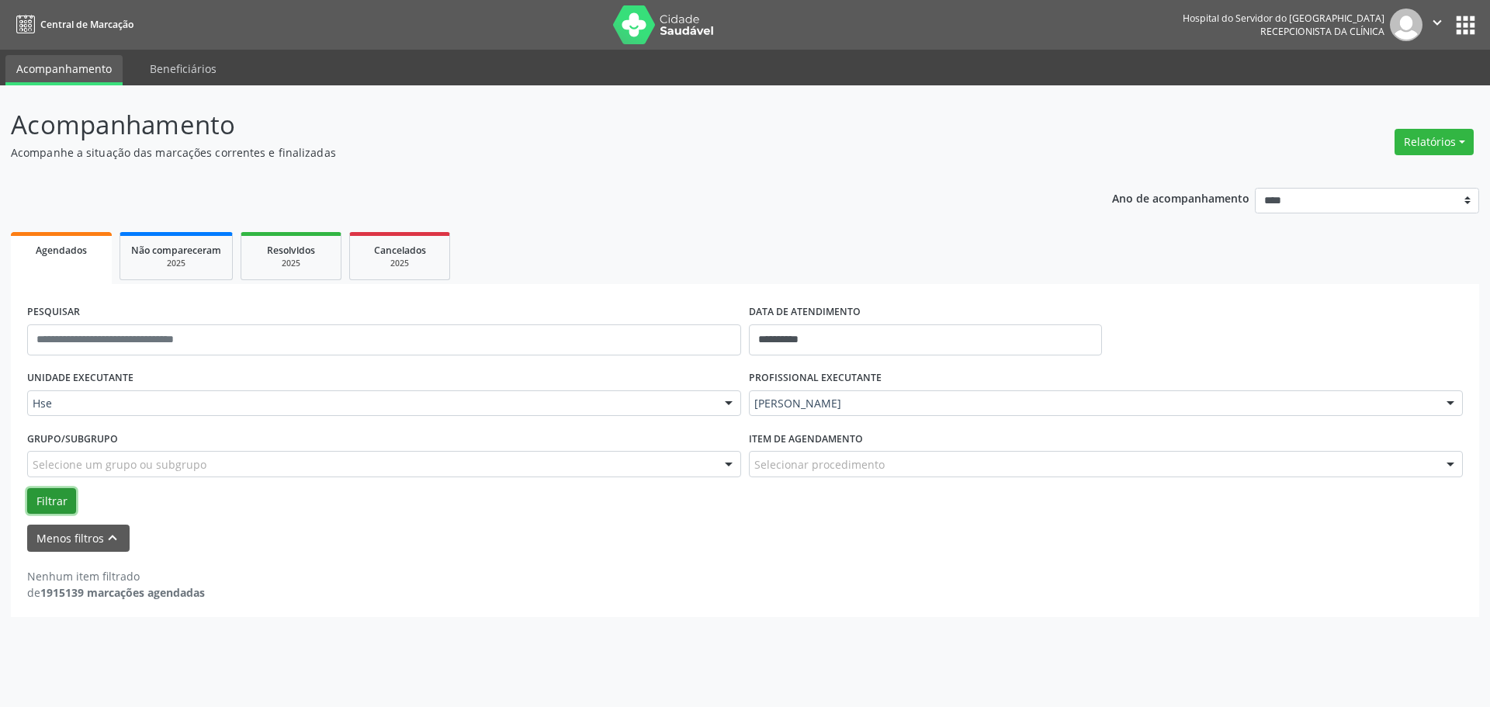
click at [50, 504] on button "Filtrar" at bounding box center [51, 501] width 49 height 26
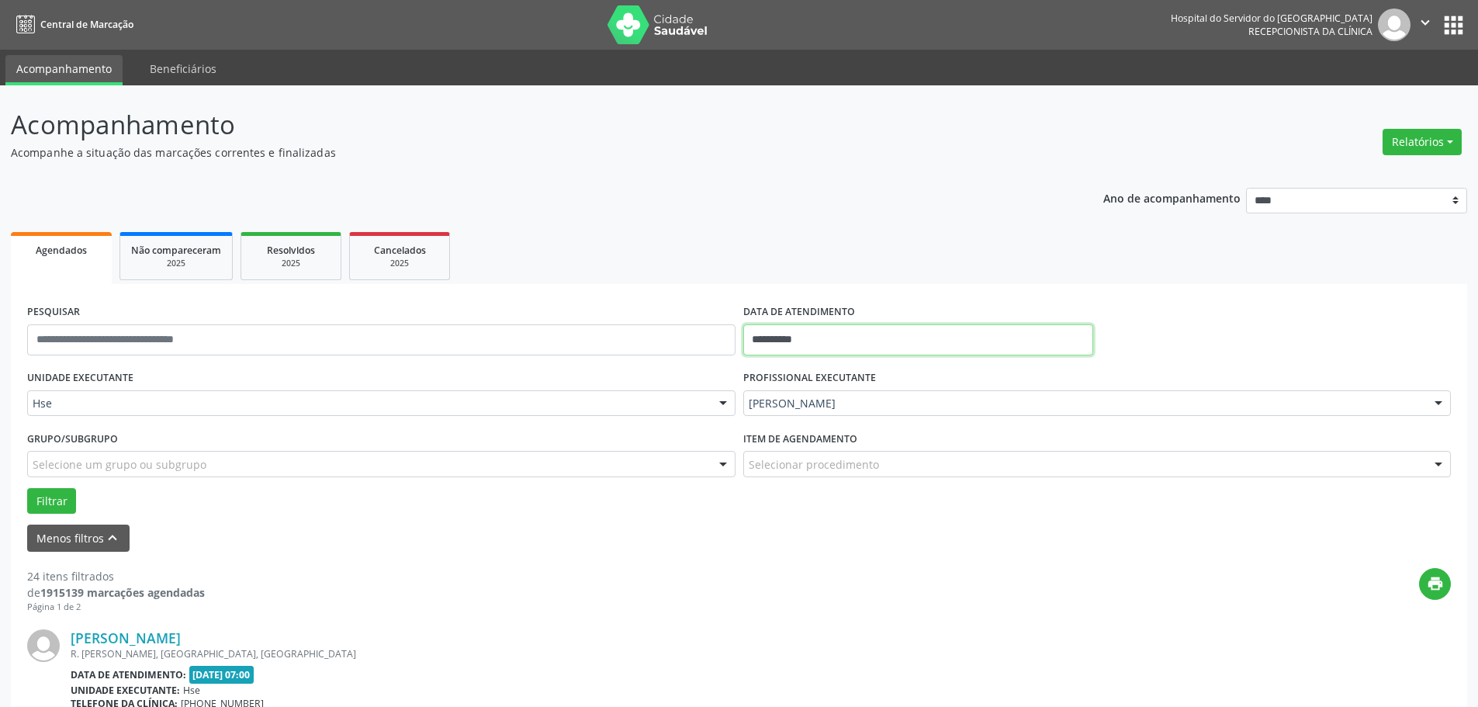
click at [852, 332] on input "**********" at bounding box center [918, 339] width 350 height 31
click at [820, 241] on ul "Agendados Não compareceram 2025 Resolvidos 2025 Cancelados 2025" at bounding box center [739, 256] width 1457 height 56
click at [1426, 143] on button "Relatórios" at bounding box center [1422, 142] width 79 height 26
click at [536, 269] on ul "Agendados Não compareceram 2025 Resolvidos 2025 Cancelados 2025" at bounding box center [739, 256] width 1457 height 56
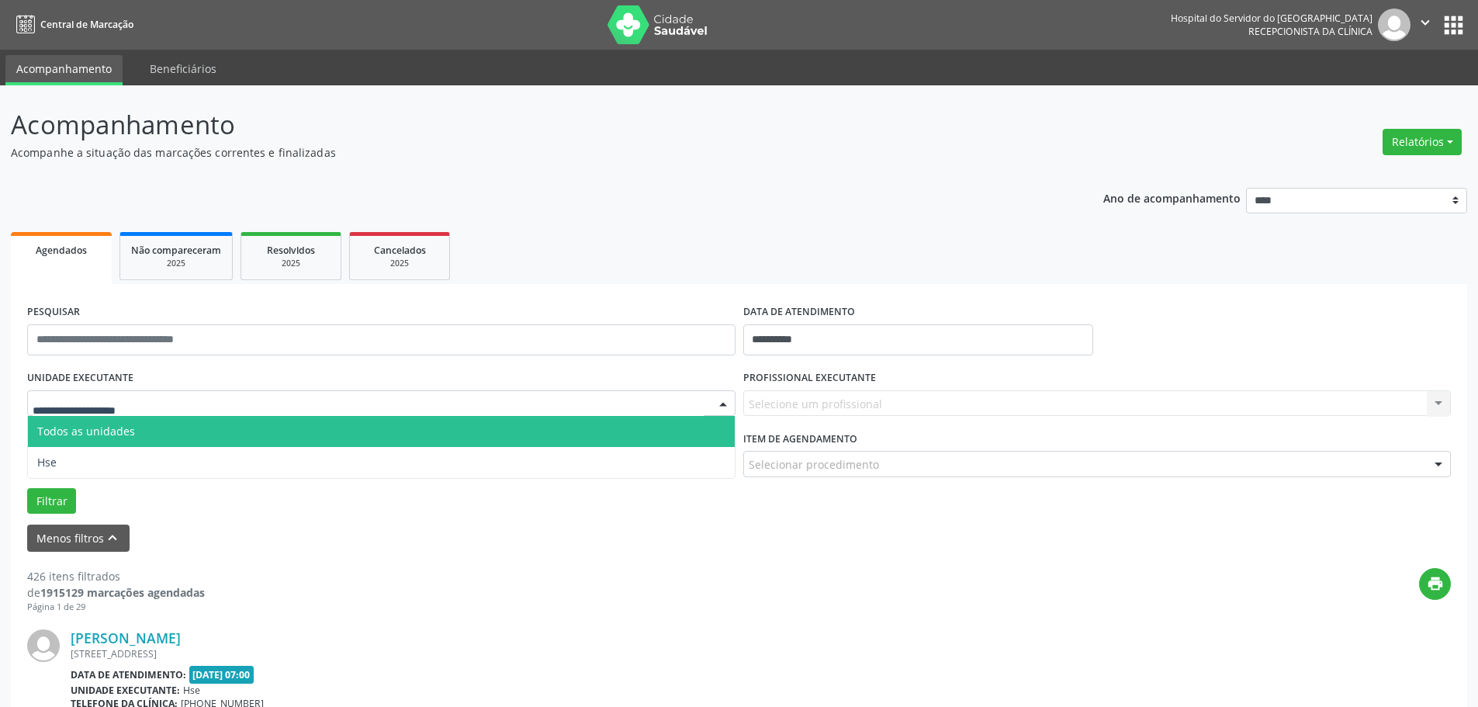
click at [87, 393] on div at bounding box center [381, 403] width 709 height 26
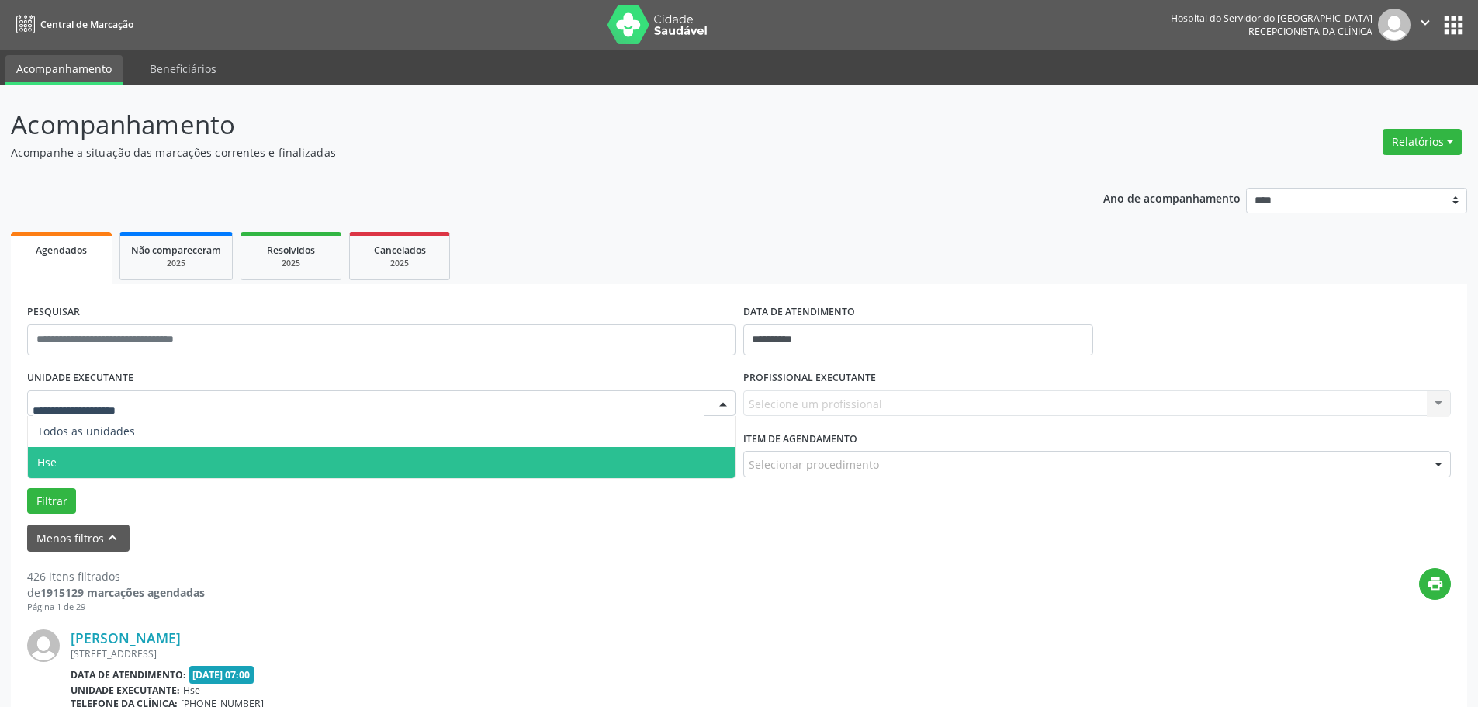
click at [75, 455] on span "Hse" at bounding box center [381, 462] width 707 height 31
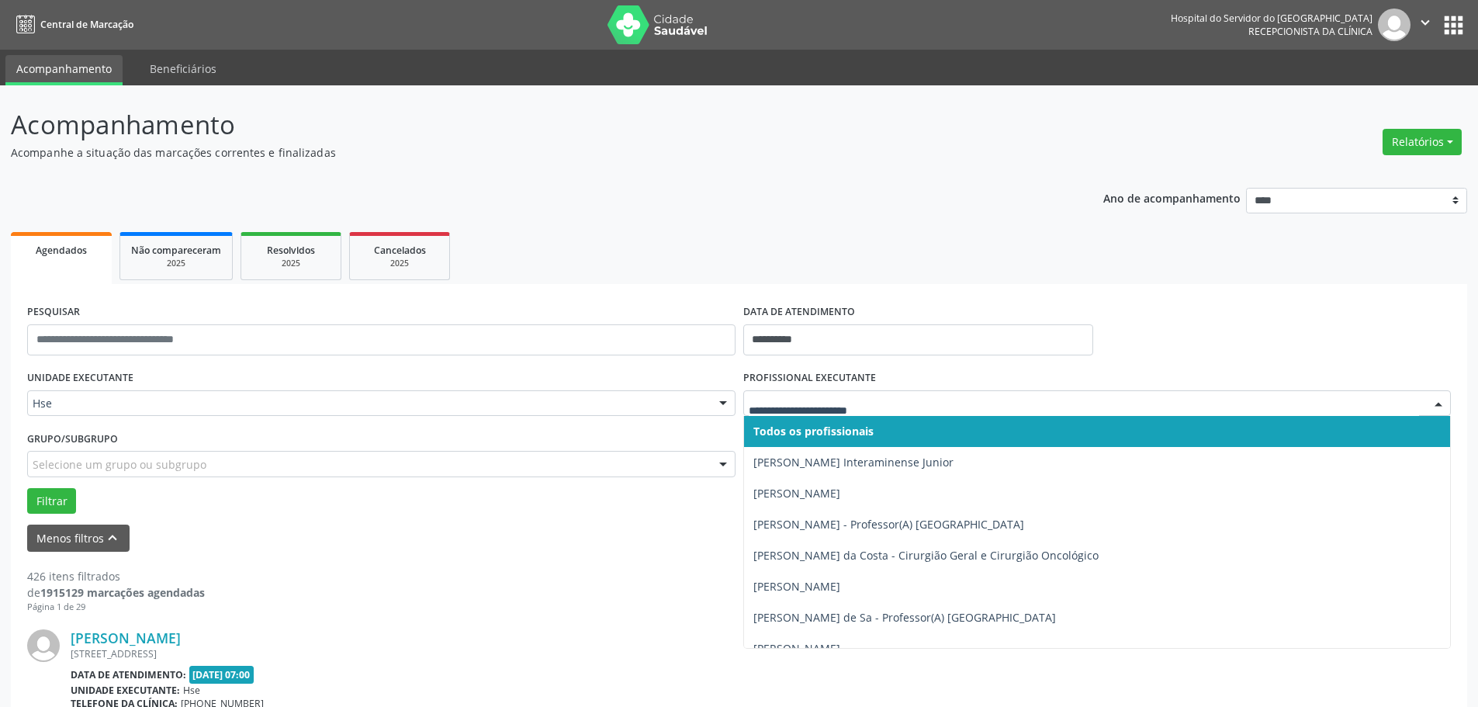
click at [827, 428] on span "Todos os profissionais" at bounding box center [814, 431] width 120 height 15
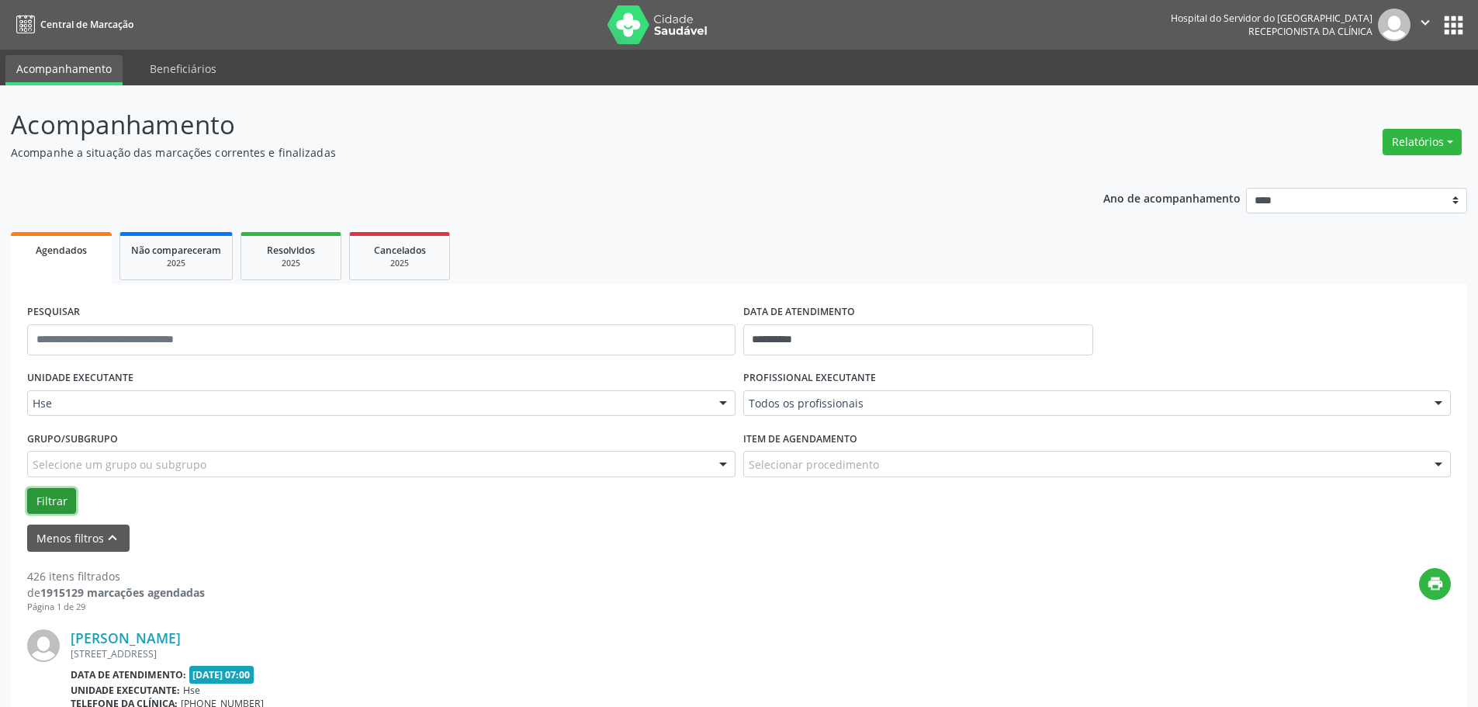
click at [64, 501] on button "Filtrar" at bounding box center [51, 501] width 49 height 26
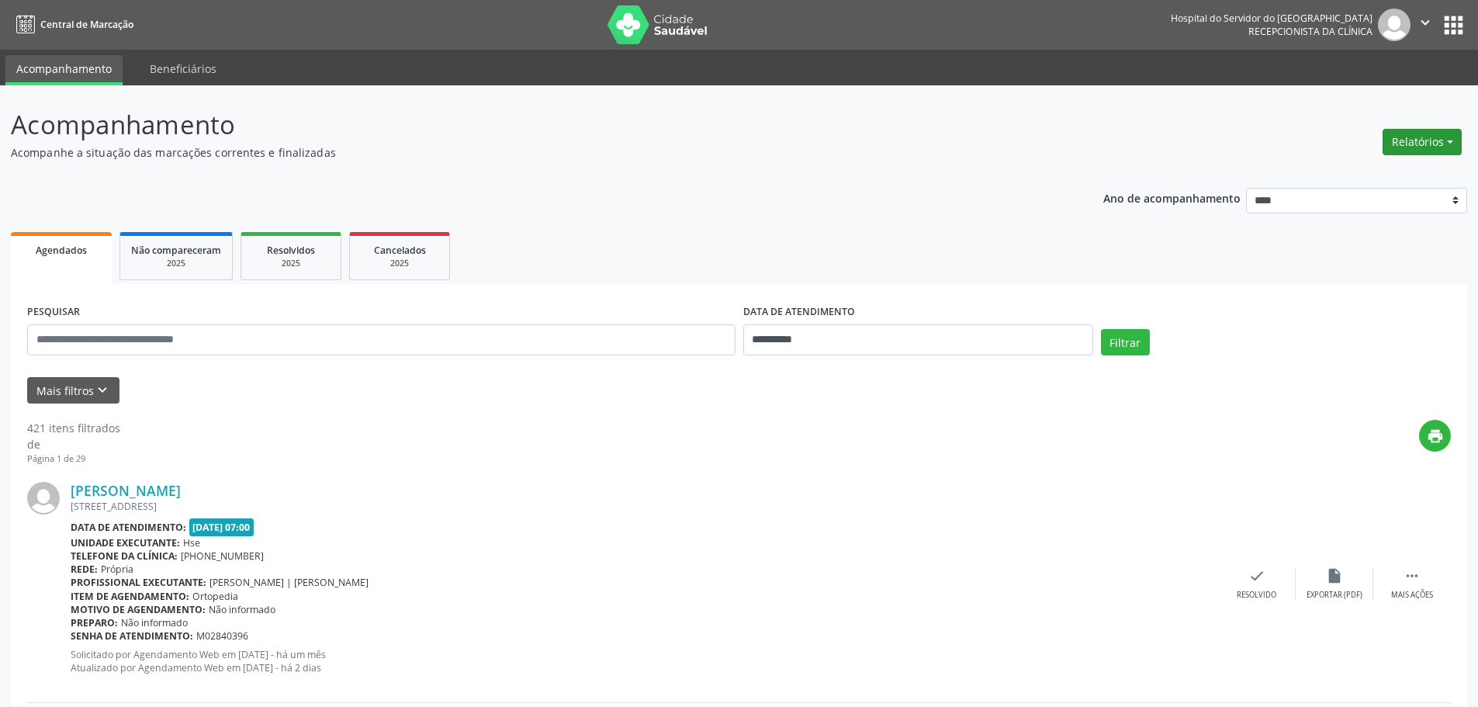
click at [1410, 140] on button "Relatórios" at bounding box center [1422, 142] width 79 height 26
click at [1340, 172] on link "Agendamentos" at bounding box center [1379, 176] width 167 height 22
select select "*"
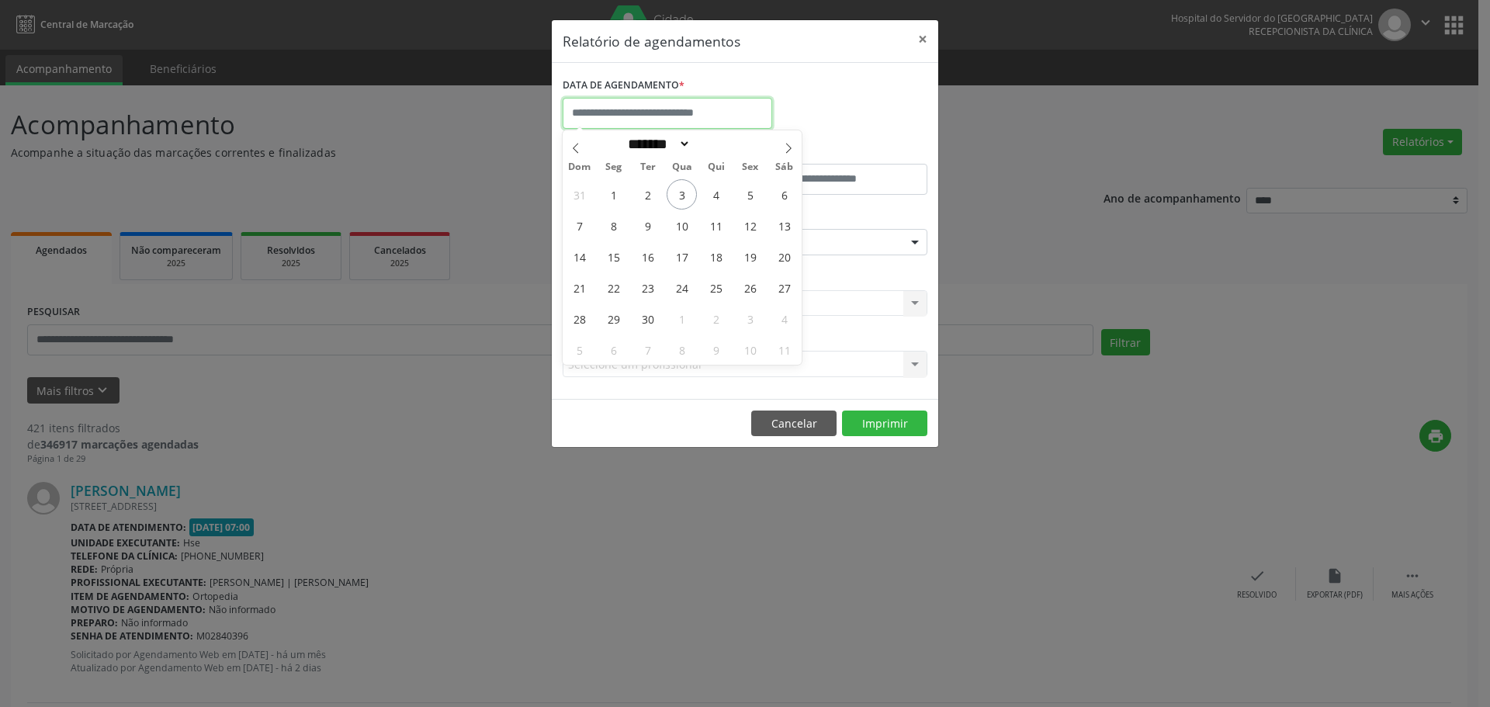
click at [676, 106] on input "text" at bounding box center [668, 113] width 210 height 31
click at [638, 199] on span "2" at bounding box center [648, 194] width 30 height 30
type input "**********"
click at [638, 199] on span "2" at bounding box center [648, 194] width 30 height 30
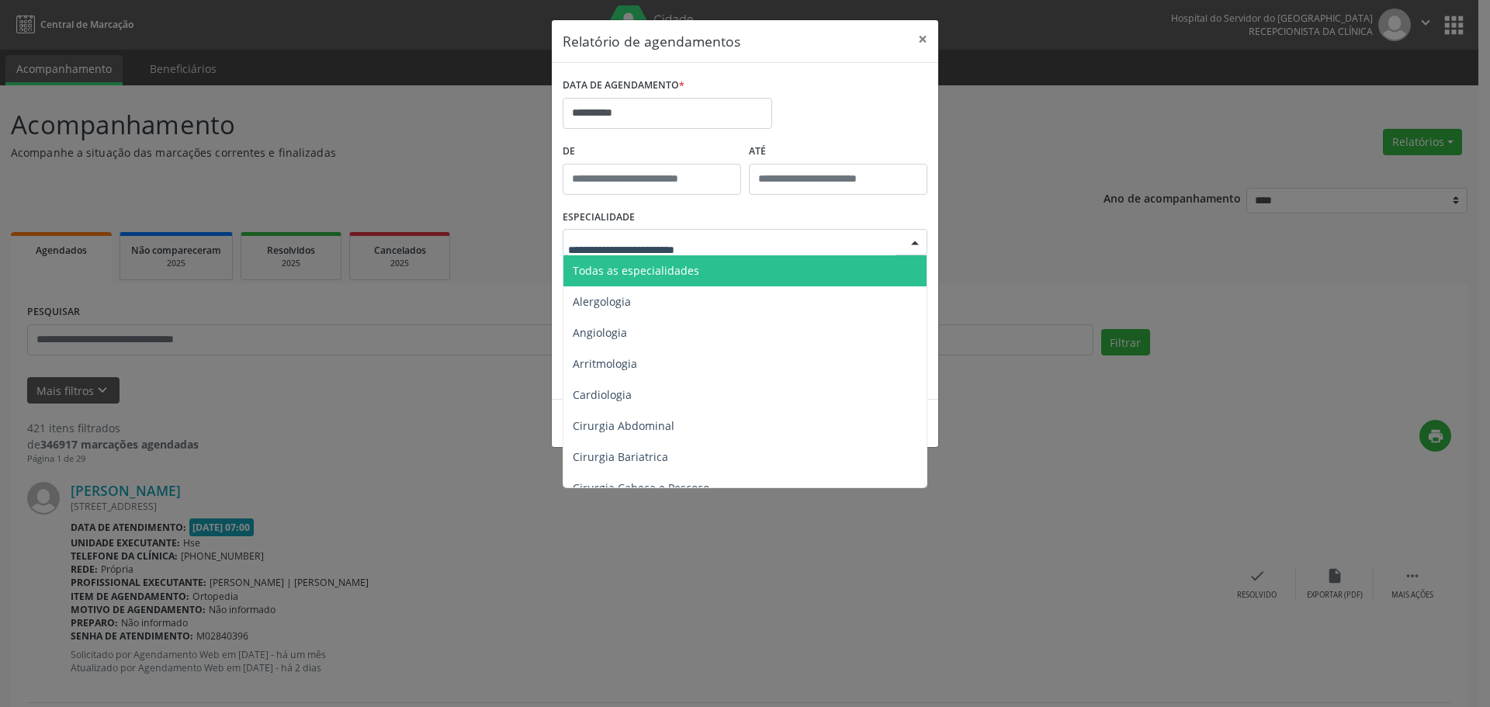
click at [626, 265] on span "Todas as especialidades" at bounding box center [636, 270] width 127 height 15
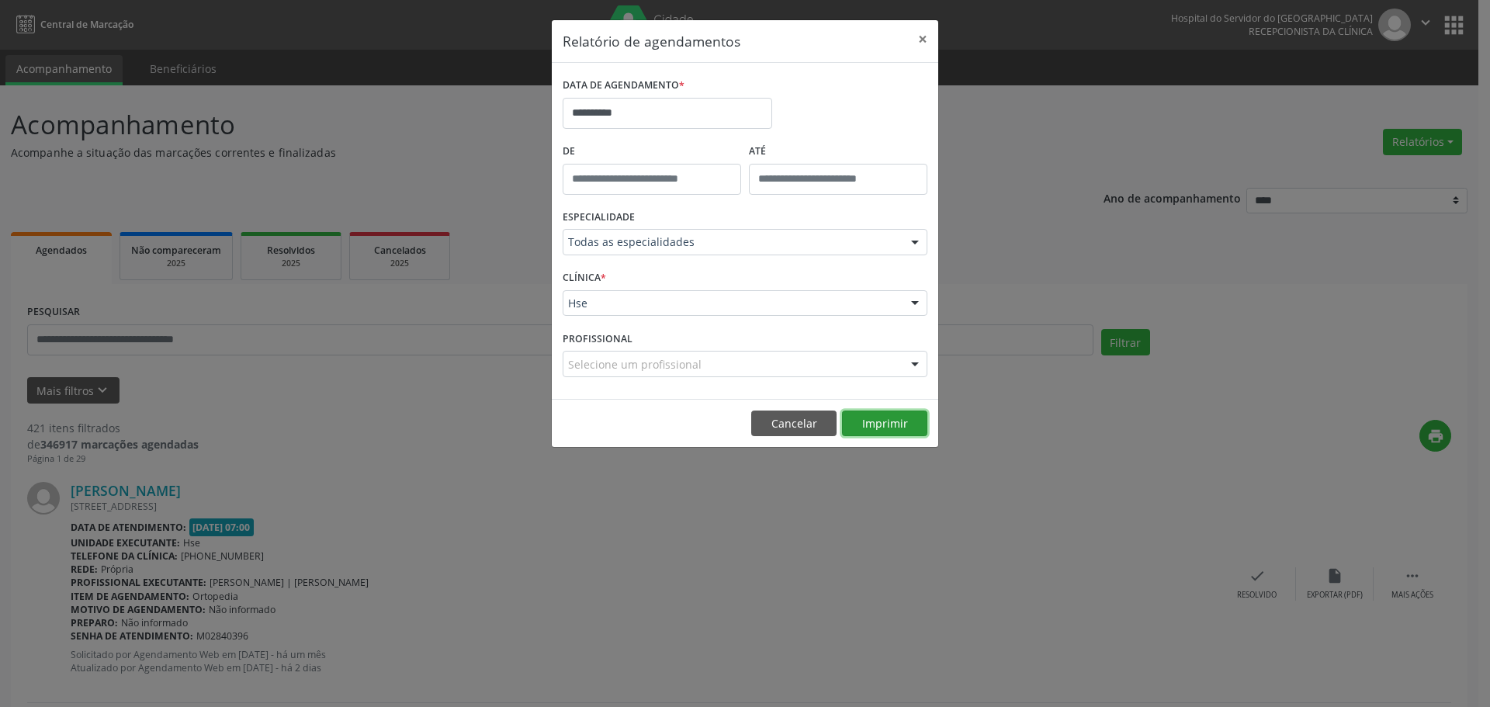
click at [852, 418] on button "Imprimir" at bounding box center [884, 424] width 85 height 26
